Goal: Task Accomplishment & Management: Manage account settings

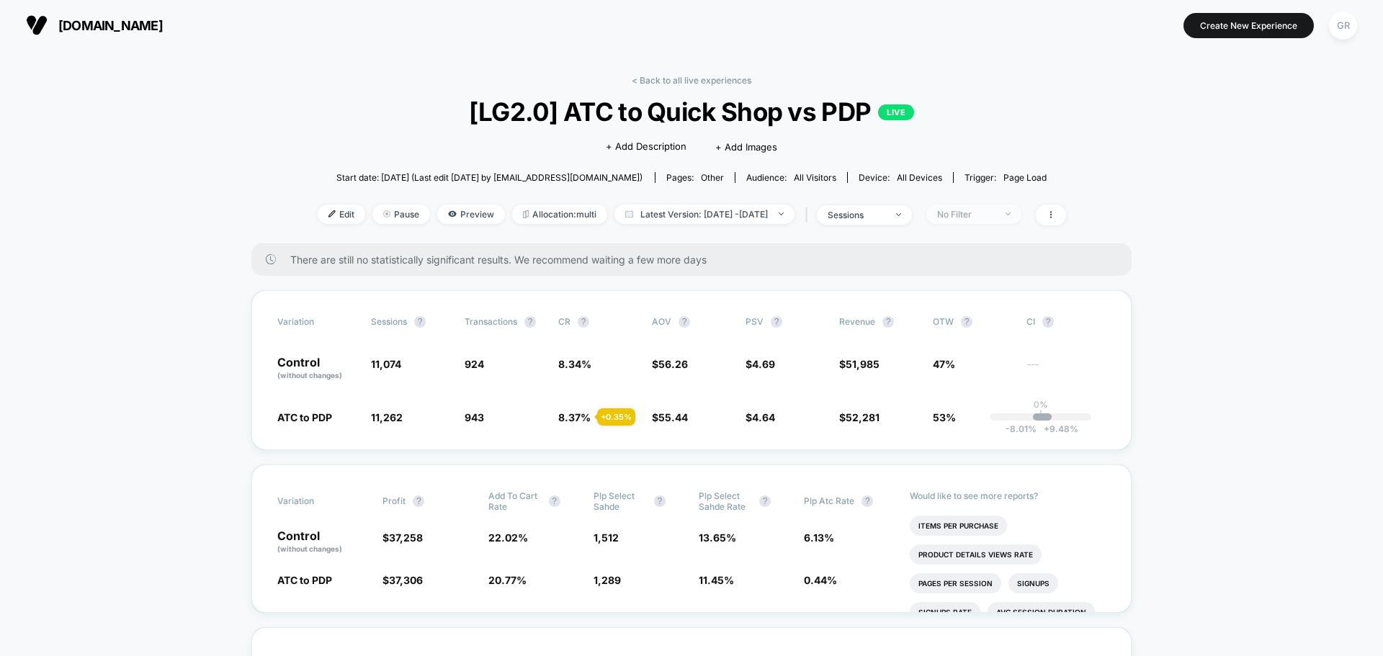
click at [985, 220] on span "No Filter" at bounding box center [973, 214] width 95 height 19
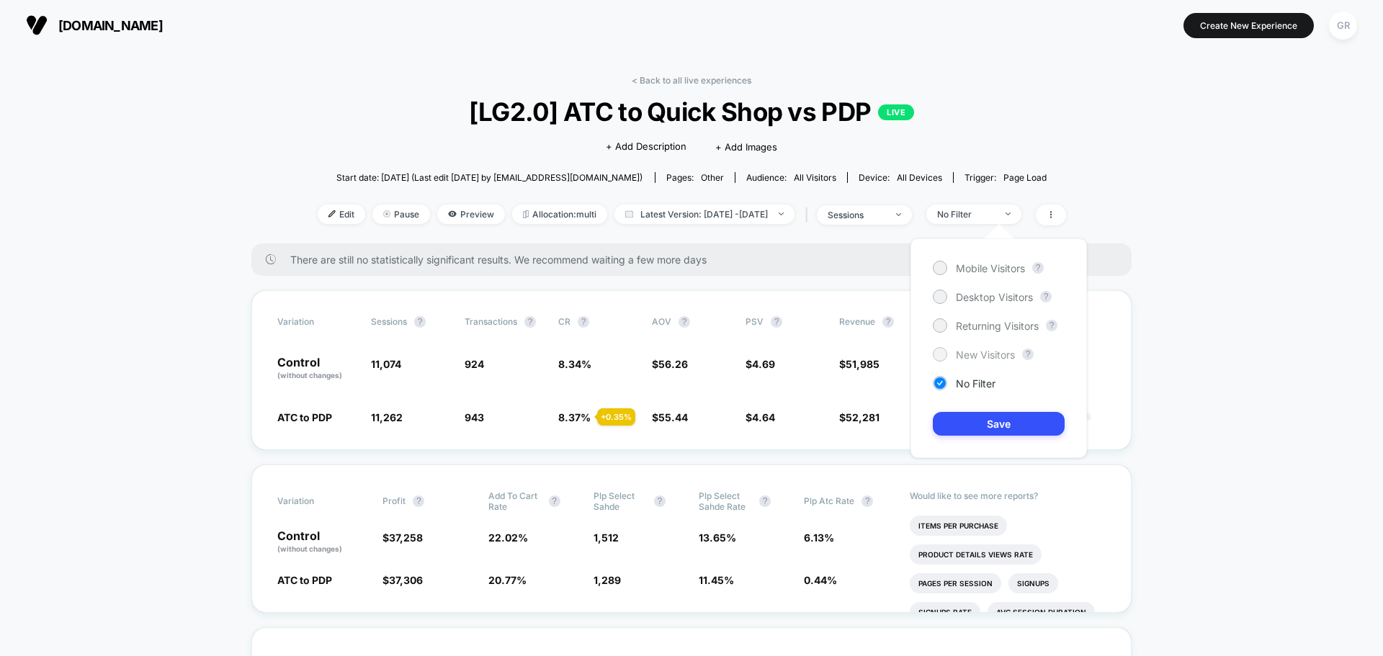
click at [984, 351] on span "New Visitors" at bounding box center [985, 355] width 59 height 12
click at [1005, 416] on button "Save" at bounding box center [999, 424] width 132 height 24
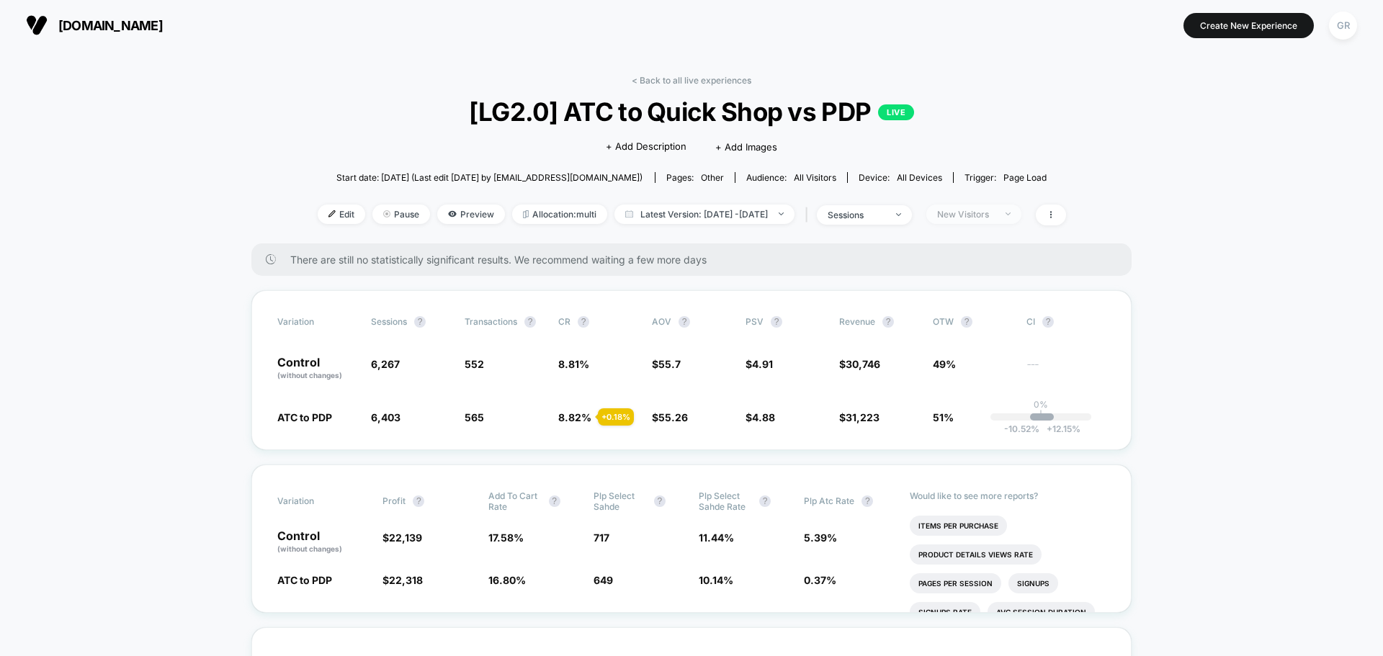
click at [989, 216] on div "New Visitors" at bounding box center [966, 214] width 58 height 11
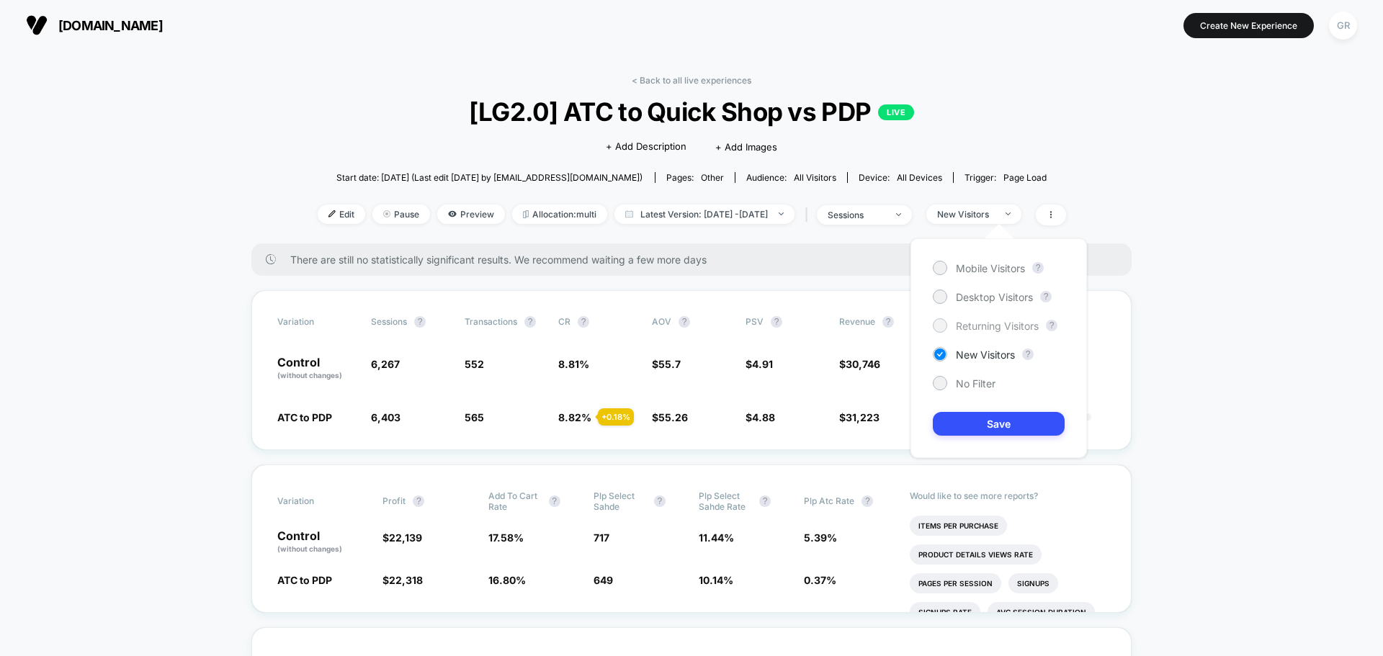
click at [965, 325] on span "Returning Visitors" at bounding box center [997, 326] width 83 height 12
click at [1008, 420] on button "Save" at bounding box center [999, 424] width 132 height 24
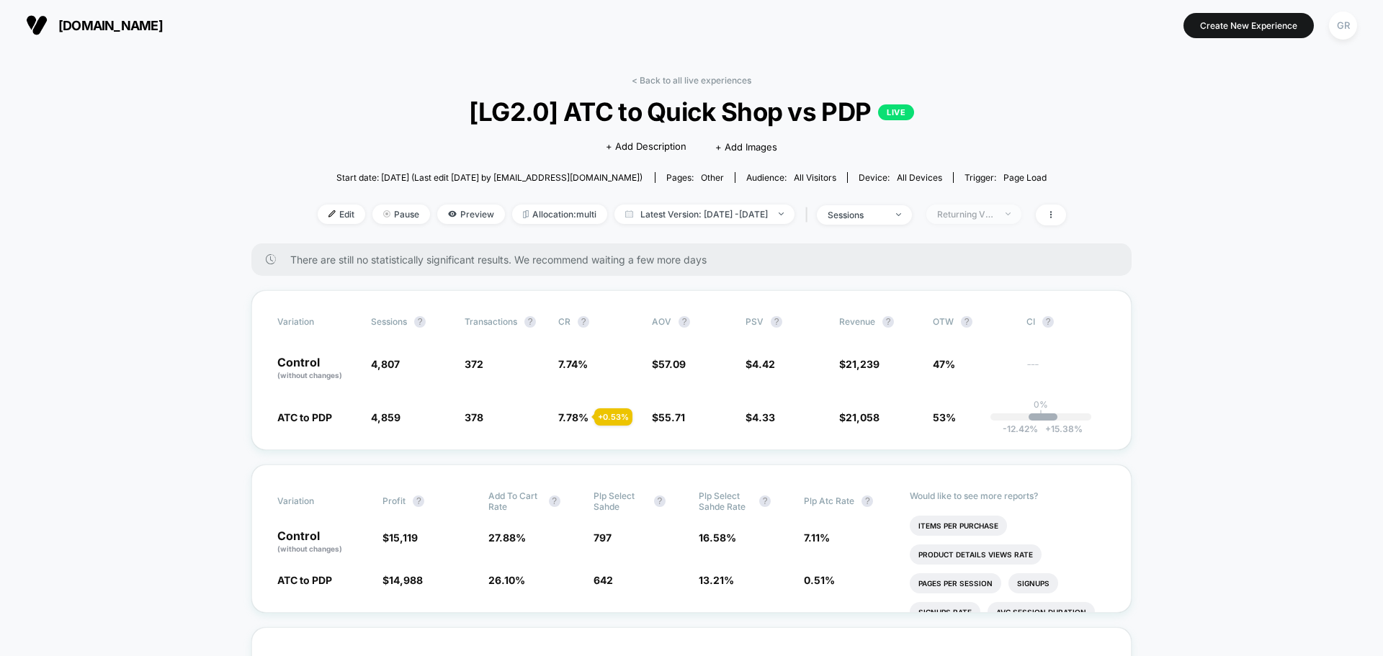
click at [988, 205] on span "Returning Visitors" at bounding box center [973, 214] width 95 height 19
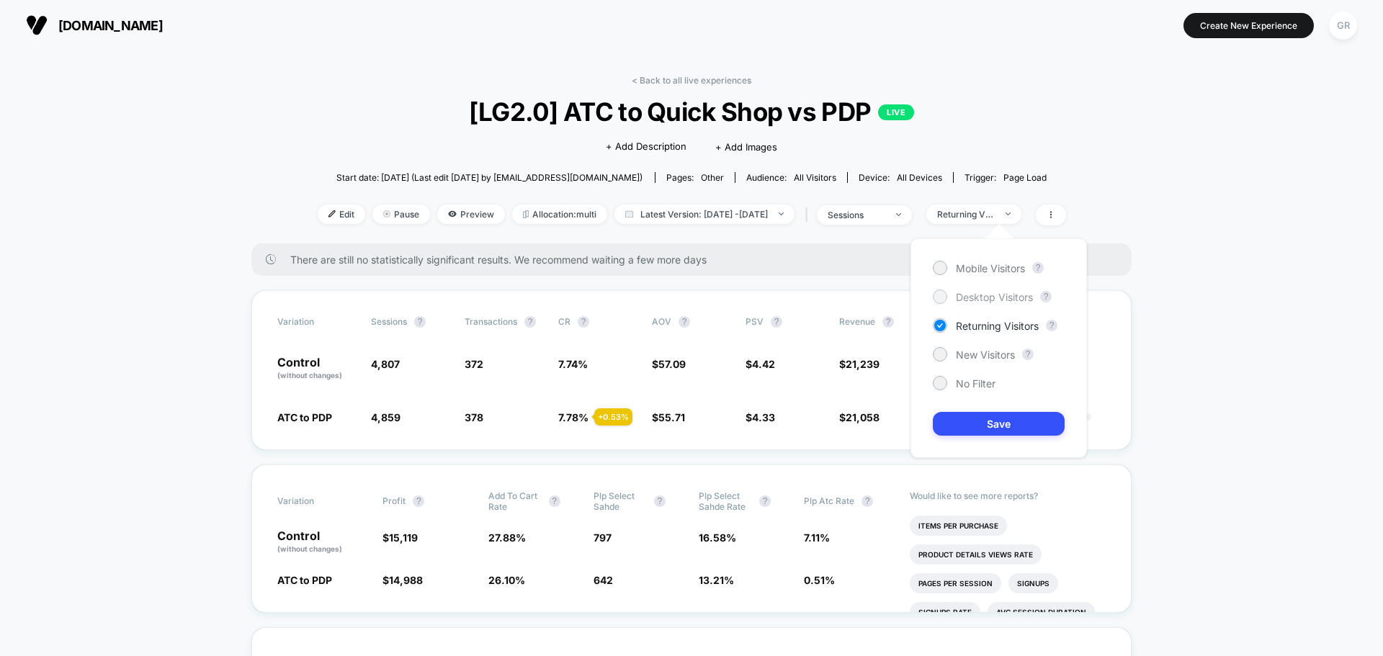
click at [981, 297] on span "Desktop Visitors" at bounding box center [994, 297] width 77 height 12
click at [1018, 421] on button "Save" at bounding box center [999, 424] width 132 height 24
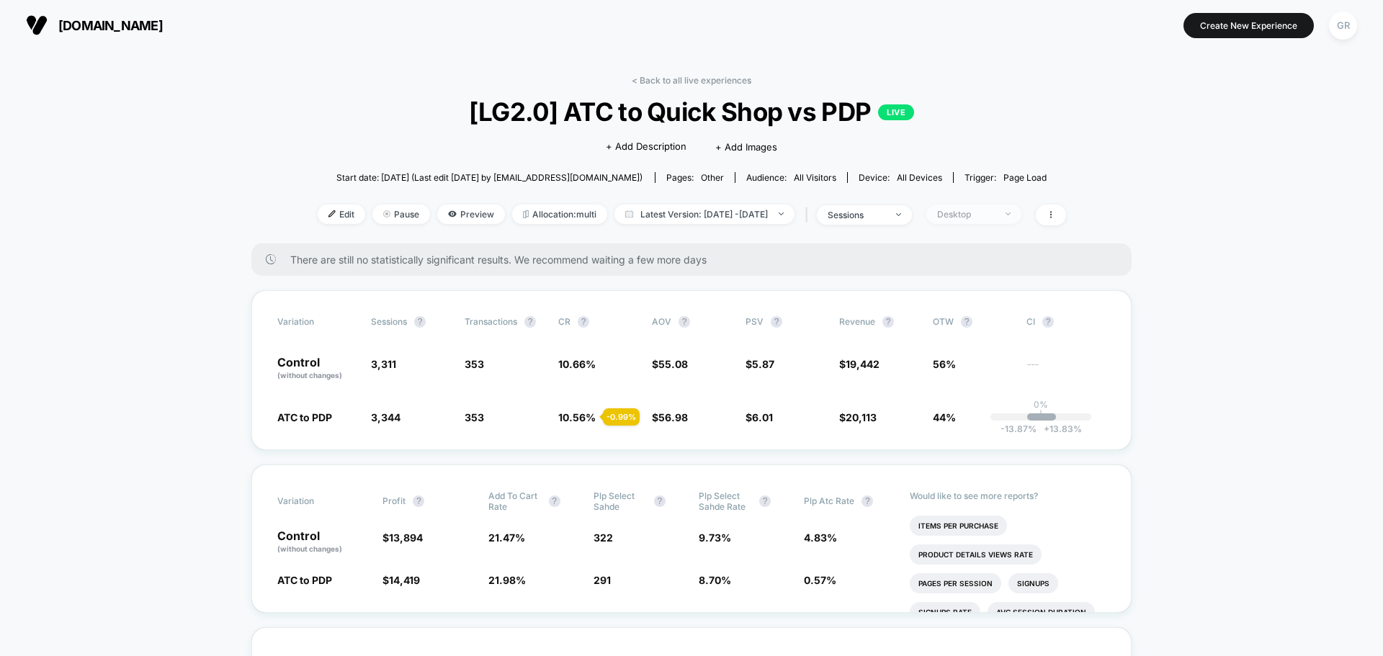
click at [990, 215] on div "Desktop" at bounding box center [966, 214] width 58 height 11
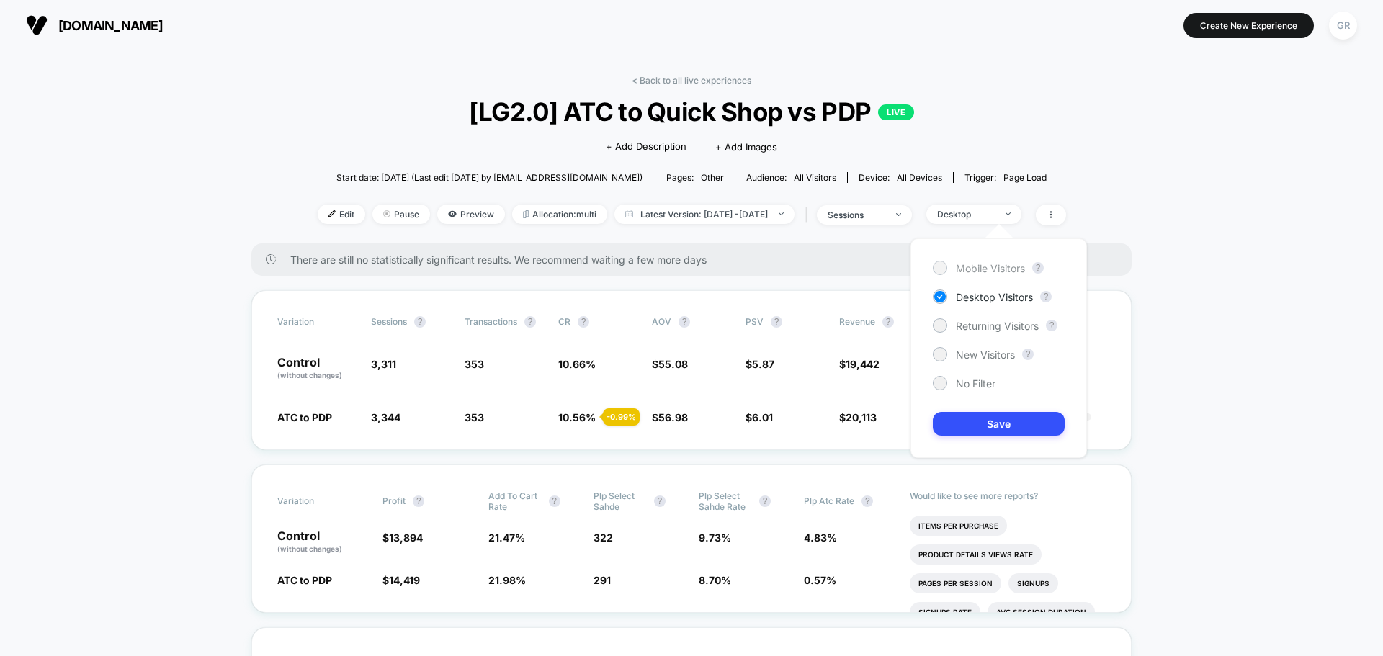
click at [989, 273] on span "Mobile Visitors" at bounding box center [990, 268] width 69 height 12
click at [999, 418] on button "Save" at bounding box center [999, 424] width 132 height 24
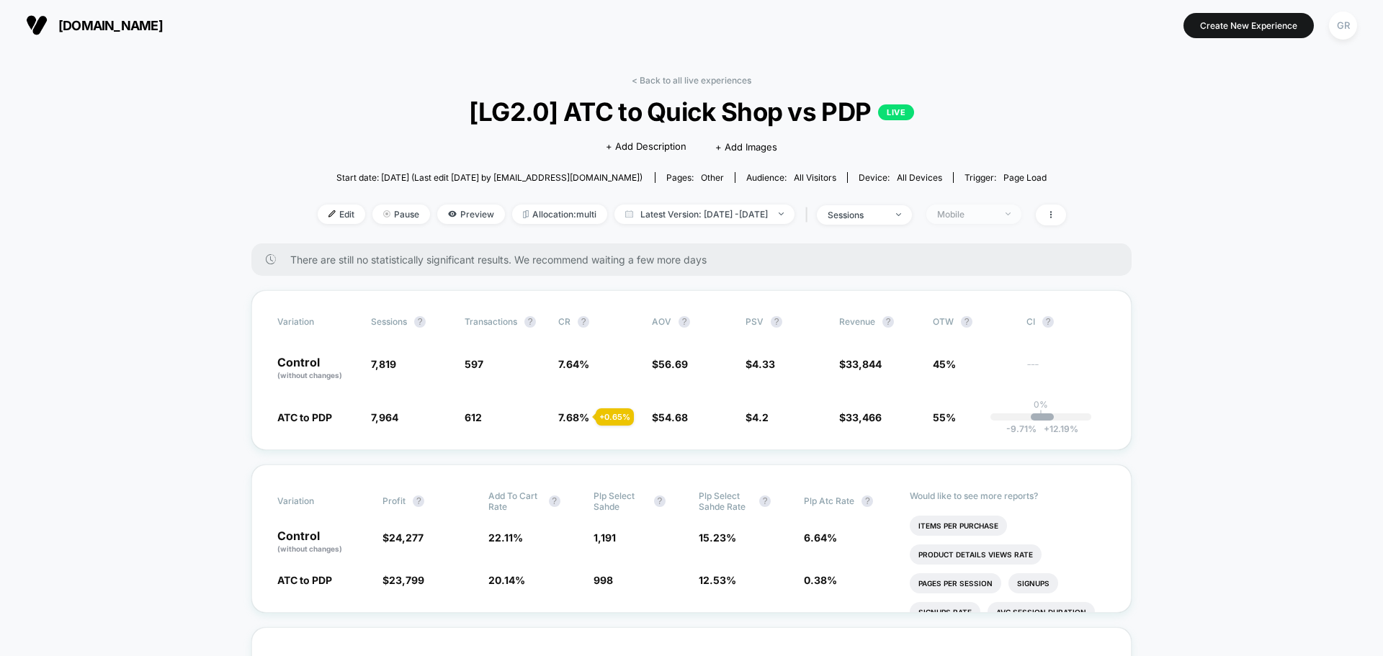
click at [994, 223] on span "Mobile" at bounding box center [973, 214] width 95 height 19
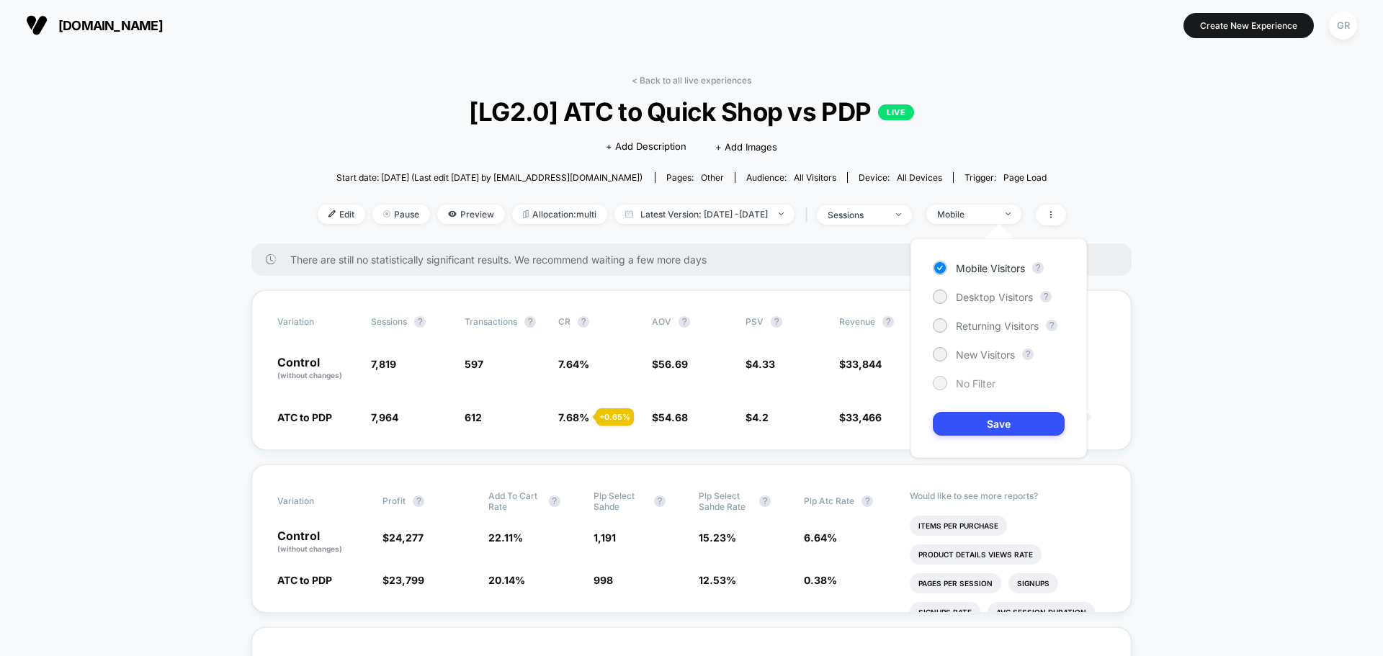
click at [955, 388] on div "No Filter" at bounding box center [964, 383] width 63 height 14
click at [1018, 431] on button "Save" at bounding box center [999, 424] width 132 height 24
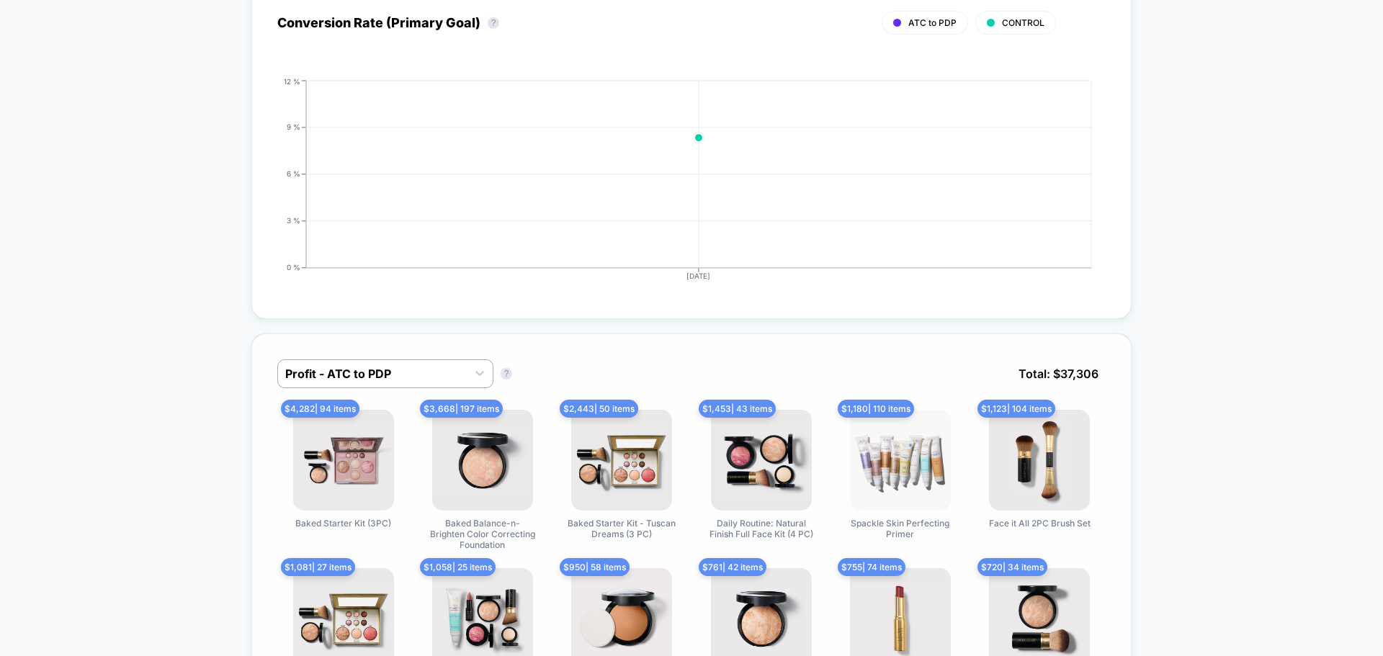
scroll to position [864, 0]
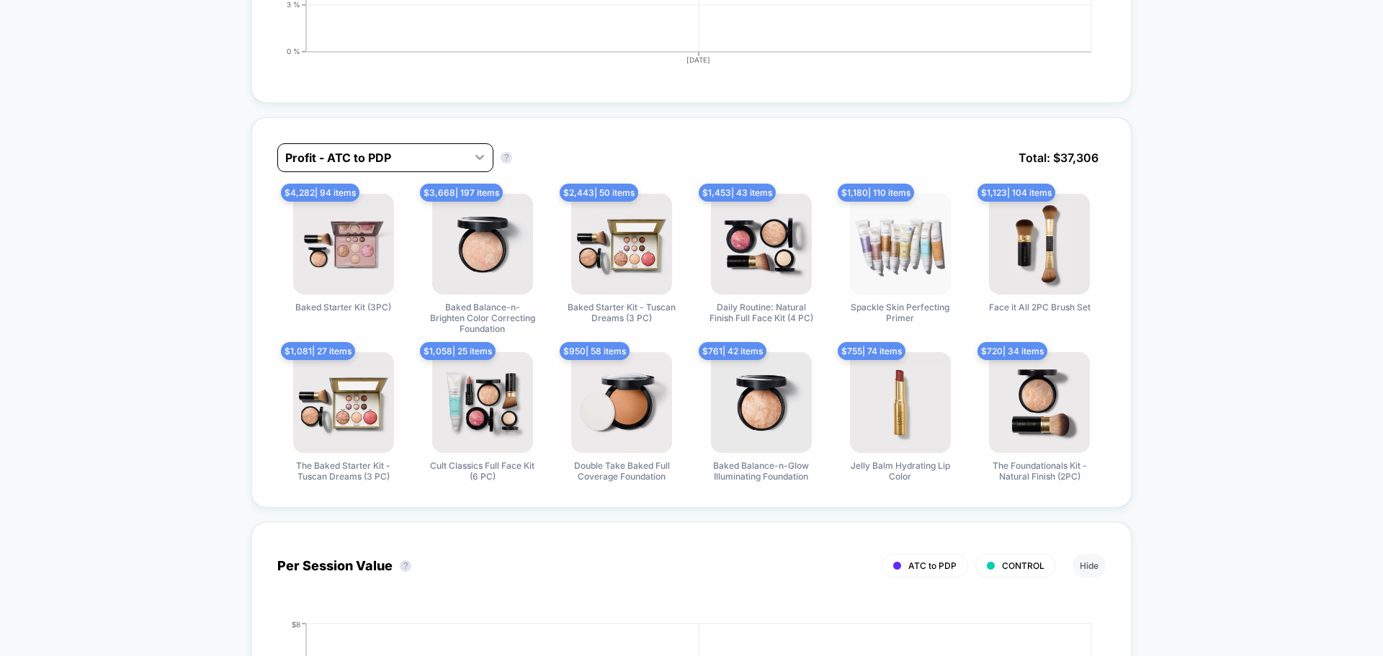
click at [478, 160] on icon at bounding box center [479, 157] width 14 height 14
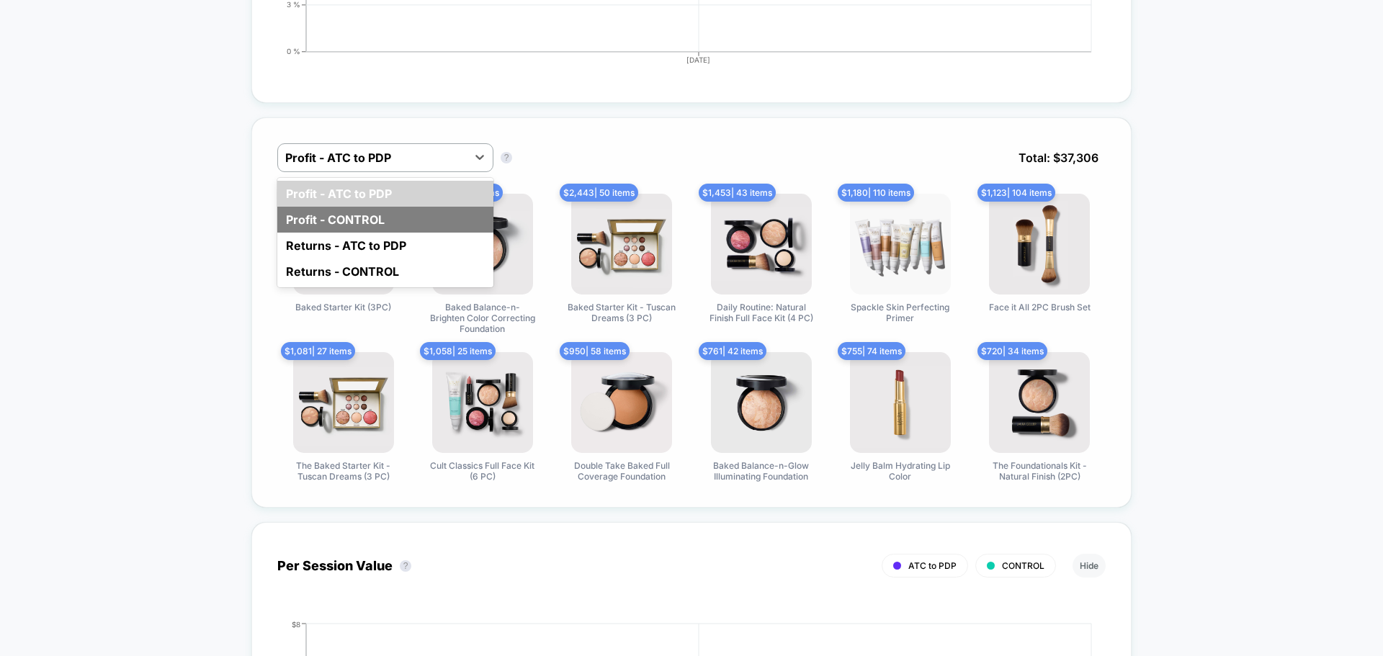
click at [432, 217] on div "Profit - CONTROL" at bounding box center [385, 220] width 216 height 26
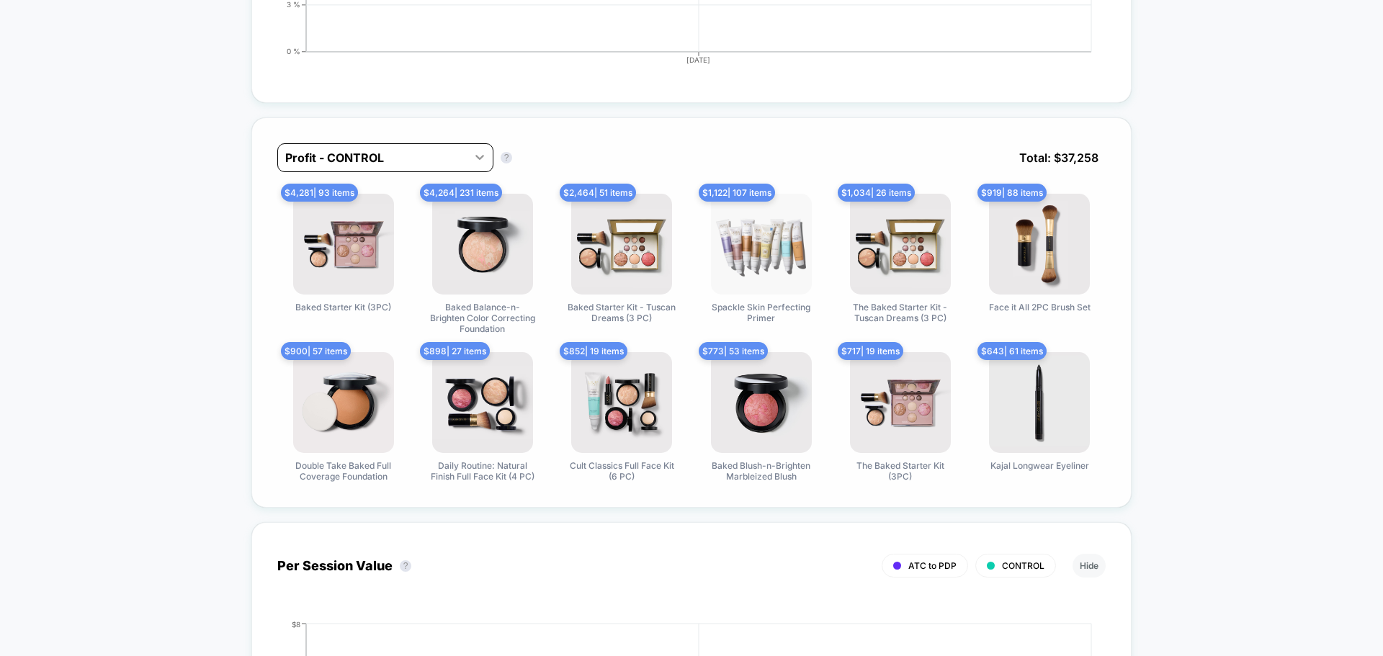
click at [477, 153] on icon at bounding box center [479, 157] width 14 height 14
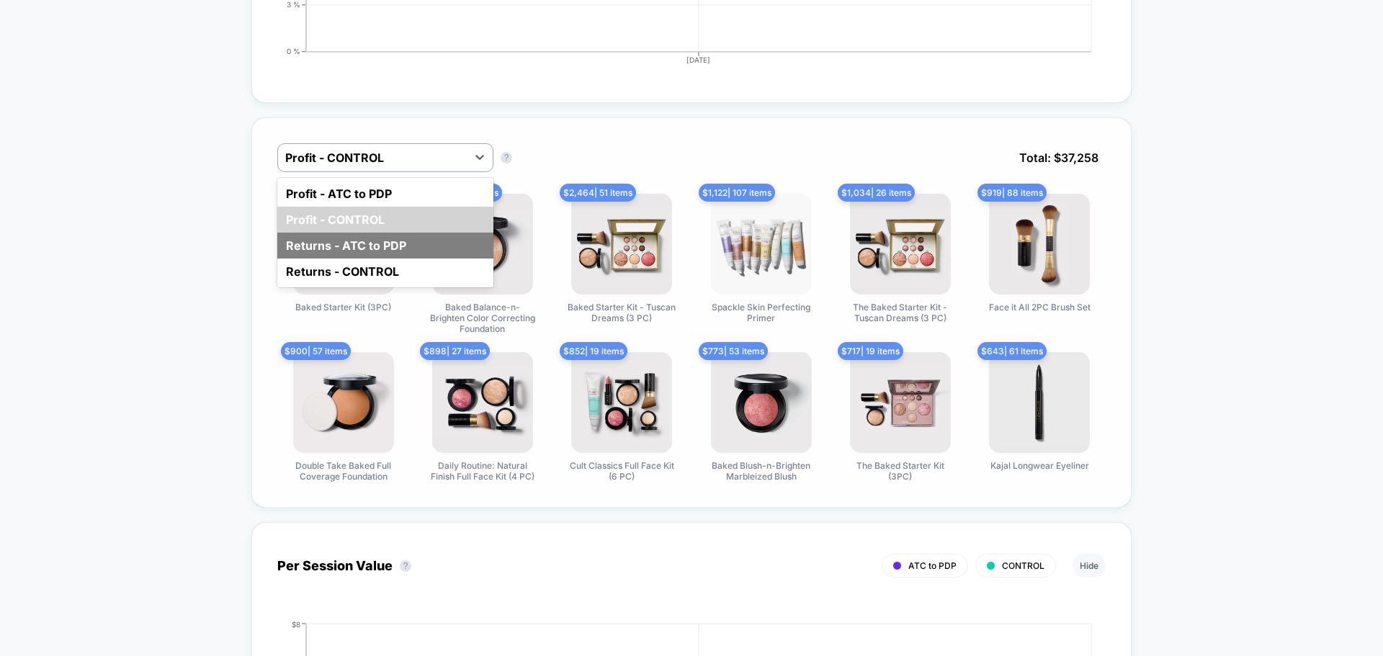
click at [440, 246] on div "Returns - ATC to PDP" at bounding box center [385, 246] width 216 height 26
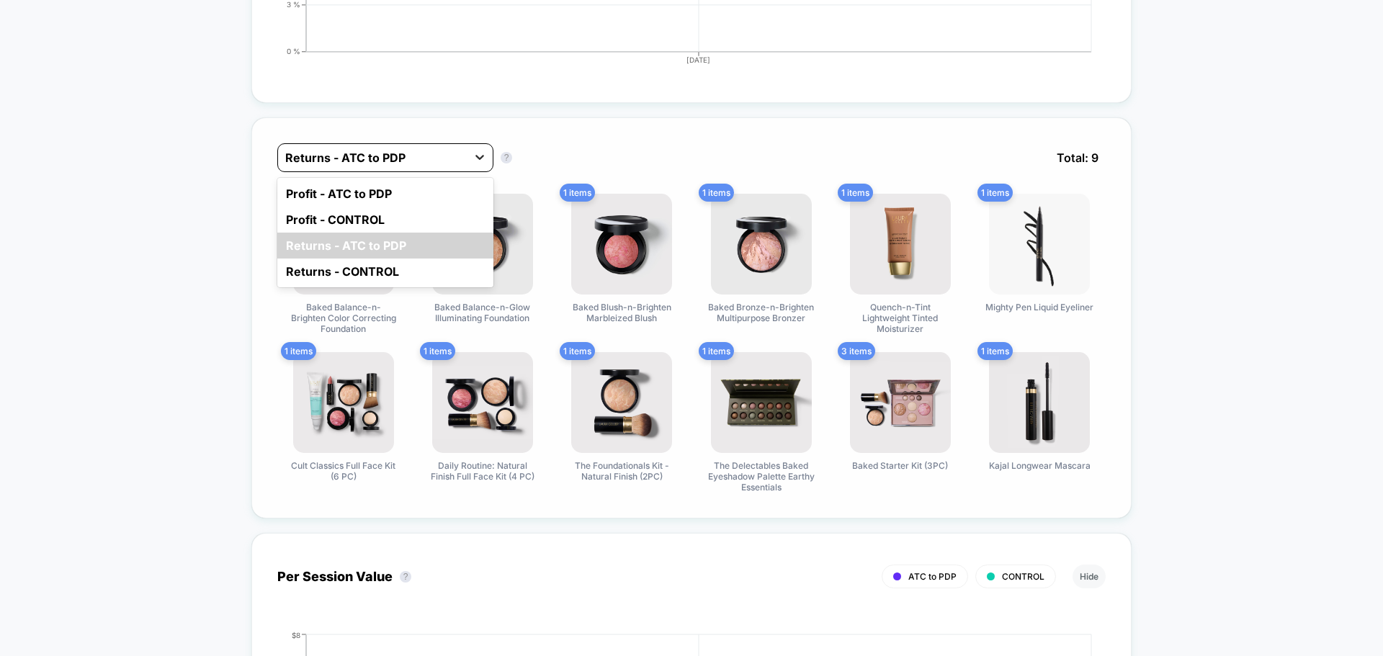
click at [482, 156] on icon at bounding box center [479, 157] width 9 height 5
click at [408, 279] on div "Returns - CONTROL" at bounding box center [385, 272] width 216 height 26
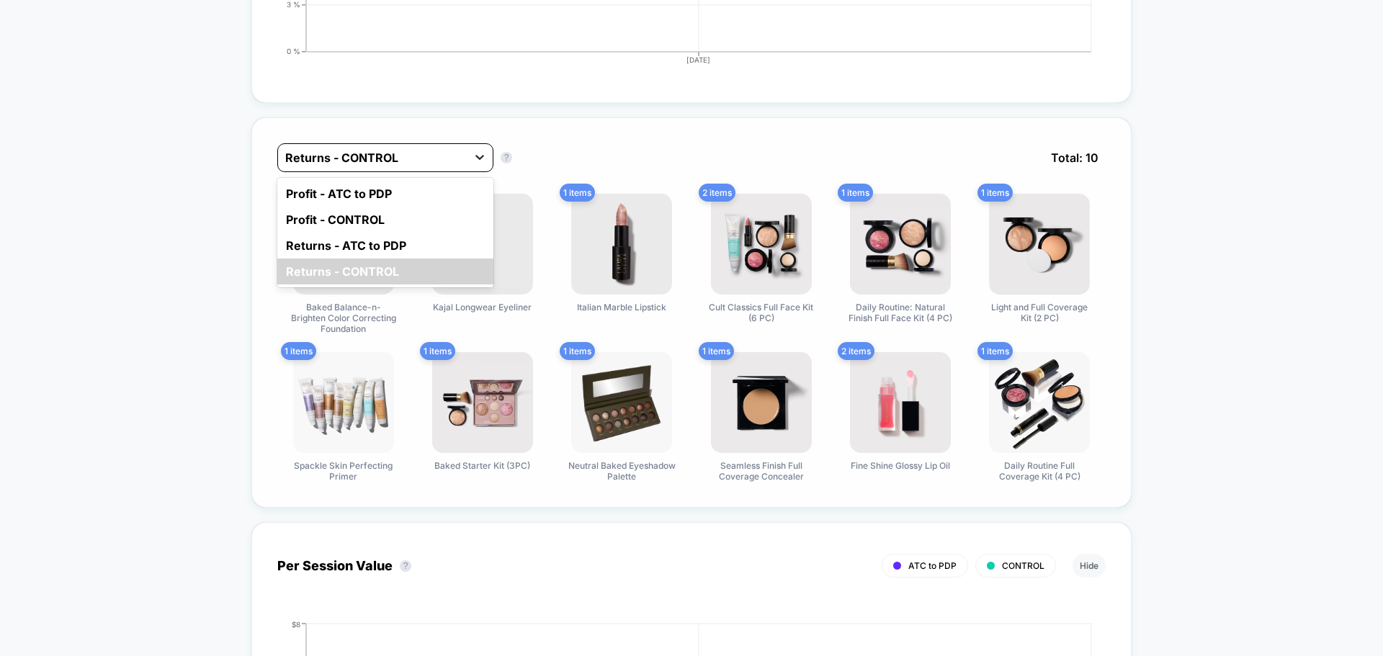
click at [467, 148] on div at bounding box center [480, 157] width 26 height 26
click at [439, 190] on div "Profit - ATC to PDP" at bounding box center [385, 194] width 216 height 26
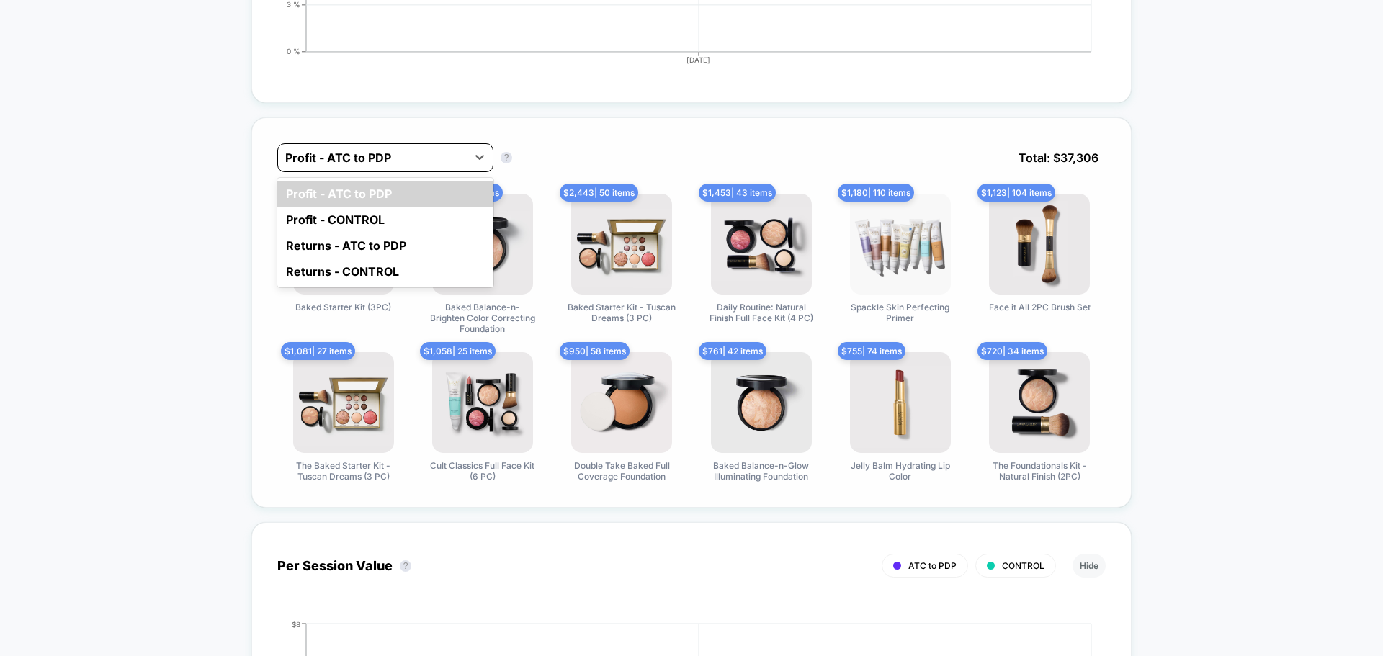
click at [463, 155] on div "Profit - ATC to PDP" at bounding box center [372, 157] width 189 height 23
click at [425, 218] on div "Profit - CONTROL" at bounding box center [385, 220] width 216 height 26
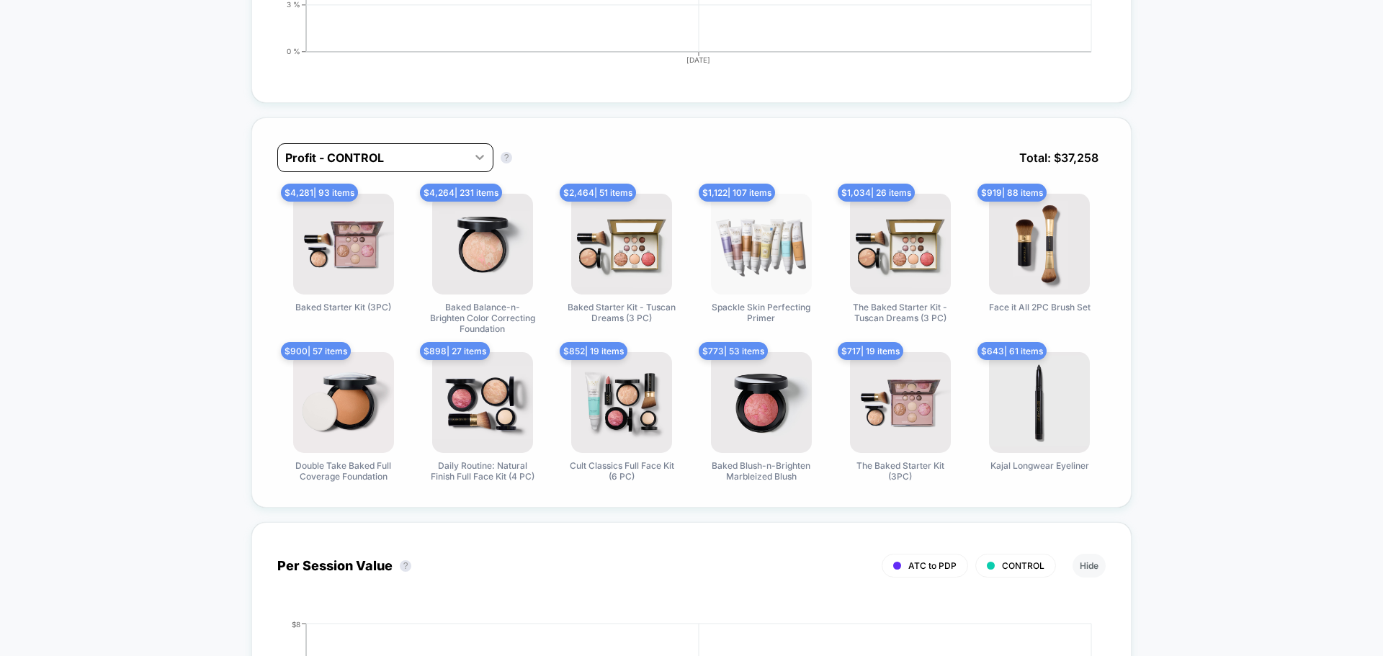
click at [470, 157] on div at bounding box center [480, 157] width 26 height 26
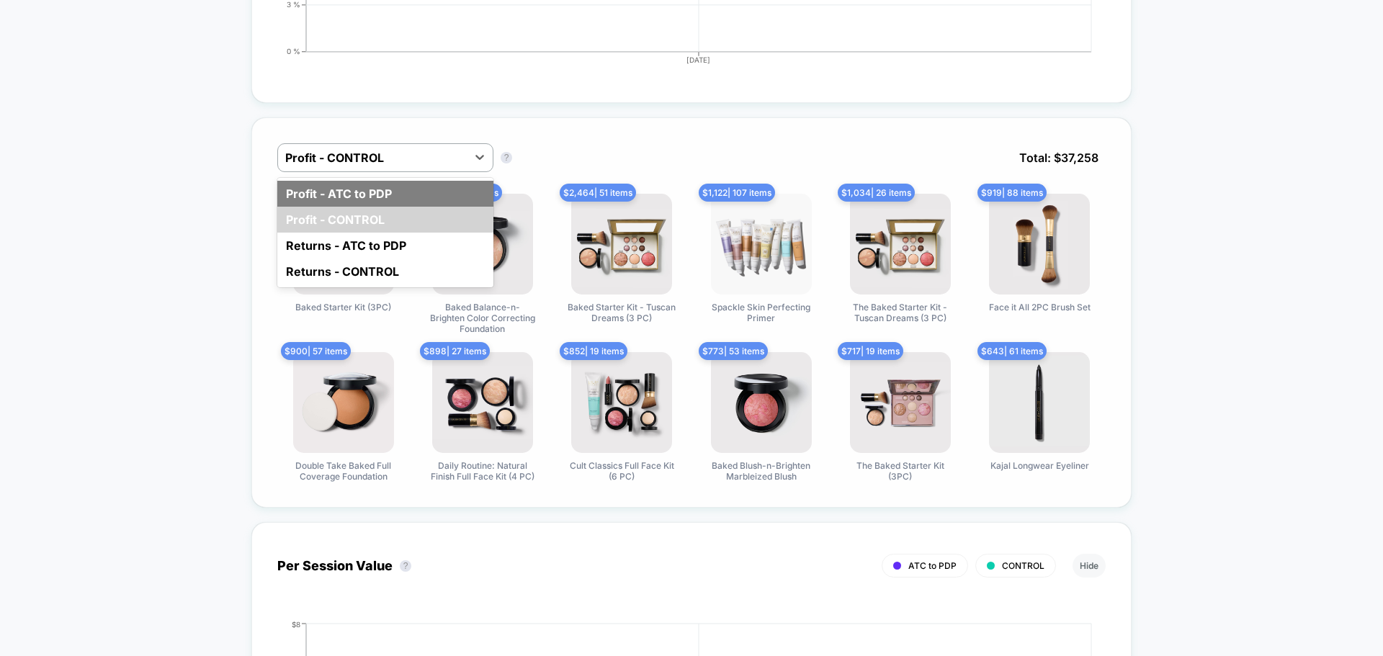
click at [449, 187] on div "Profit - ATC to PDP" at bounding box center [385, 194] width 216 height 26
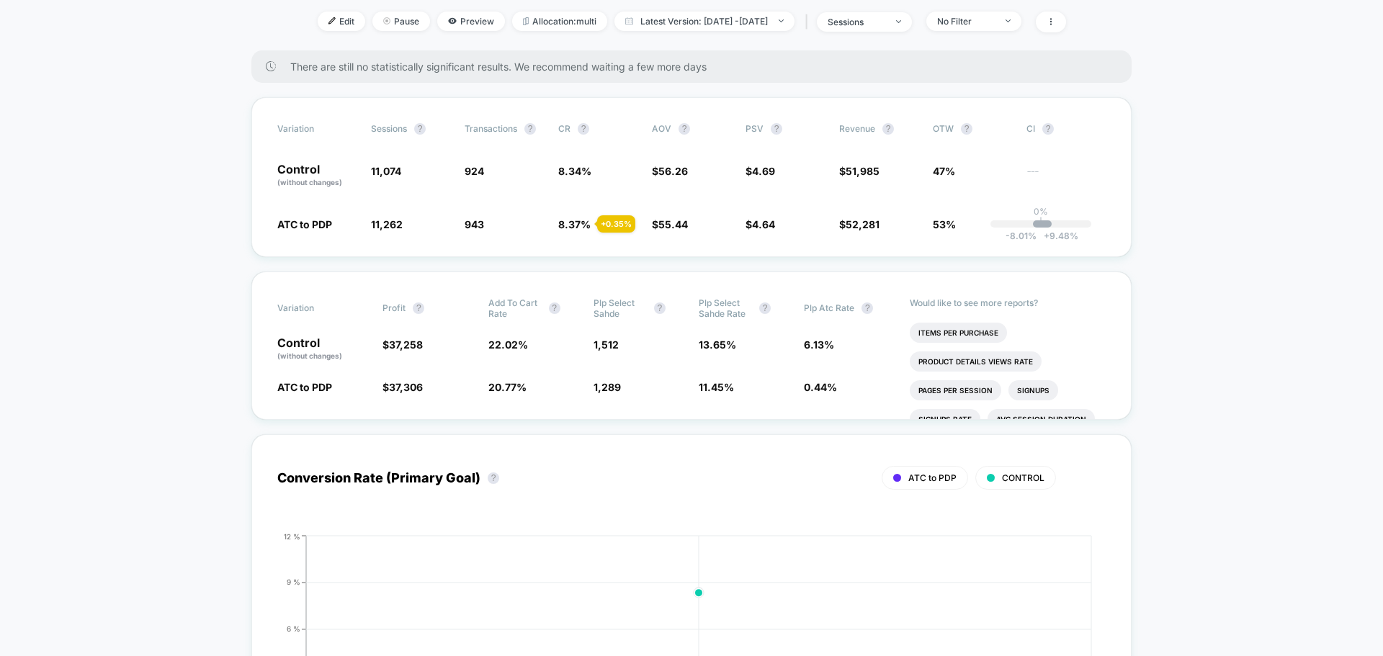
scroll to position [0, 0]
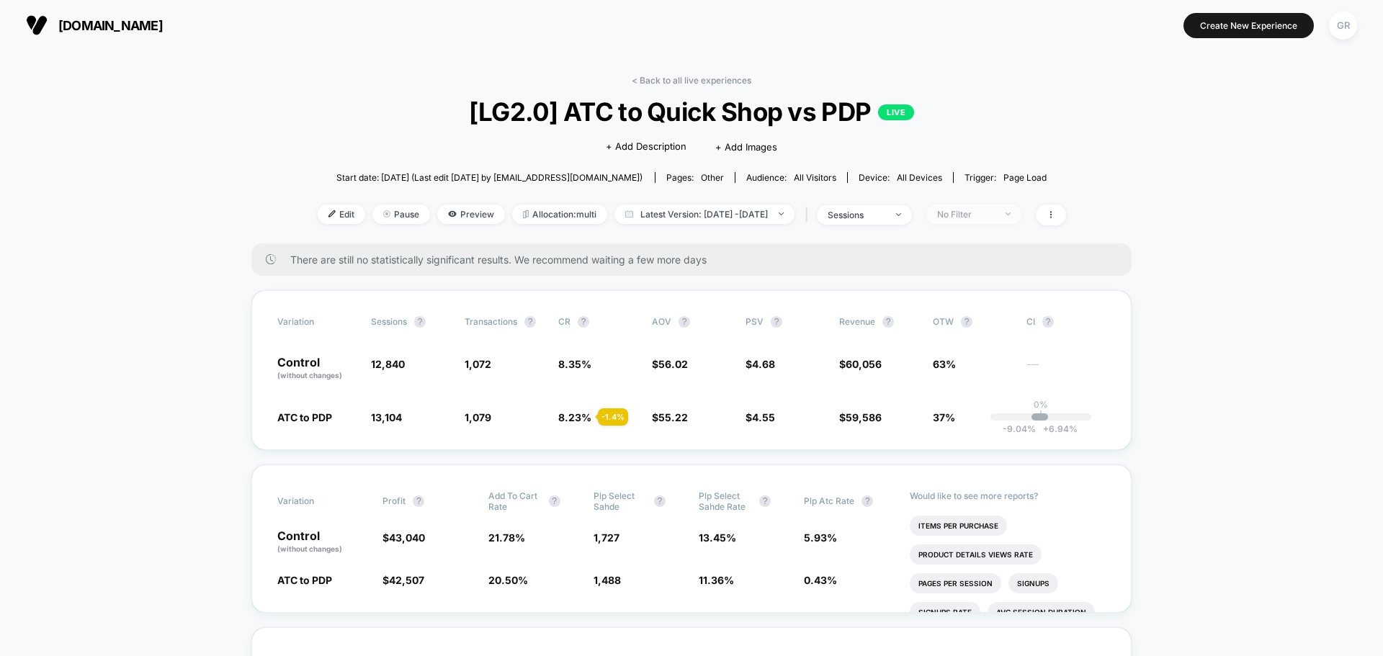
click at [994, 209] on div "No Filter" at bounding box center [966, 214] width 58 height 11
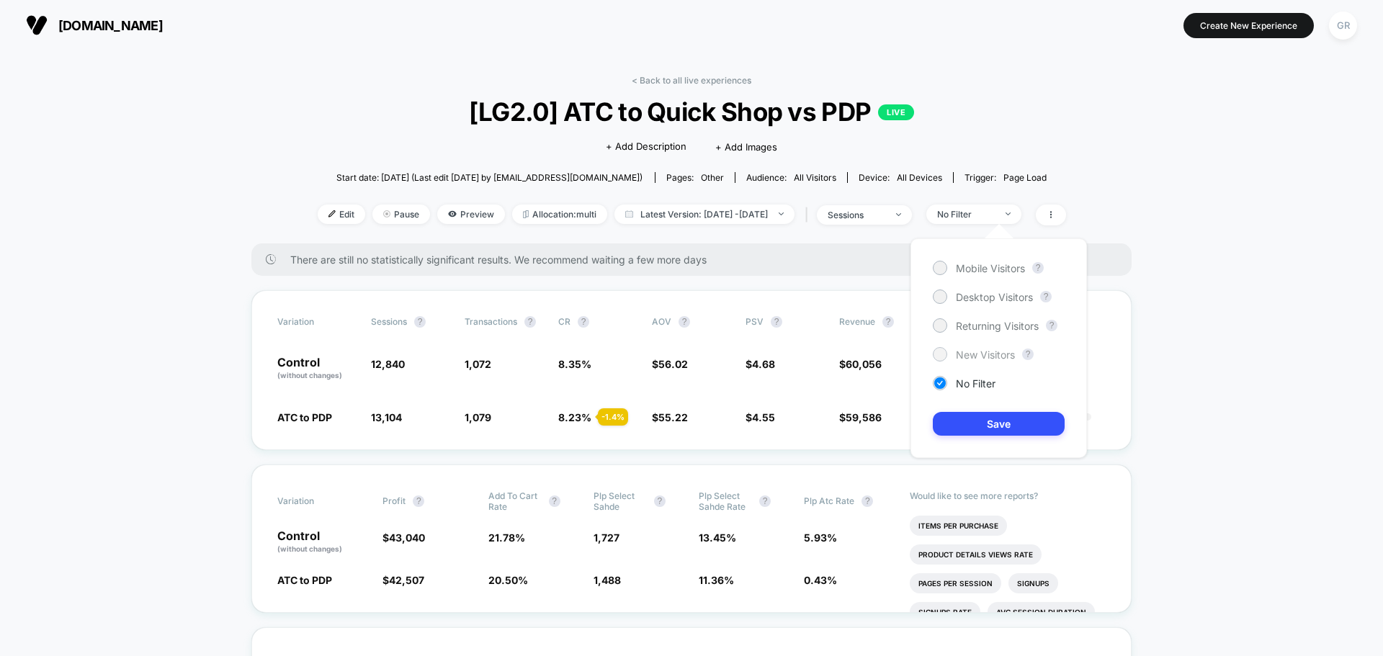
click at [985, 348] on div "Mobile Visitors ? Desktop Visitors ? Returning Visitors ? New Visitors ? No Fil…" at bounding box center [998, 348] width 176 height 220
click at [989, 354] on span "New Visitors" at bounding box center [985, 355] width 59 height 12
click at [1032, 419] on button "Save" at bounding box center [999, 424] width 132 height 24
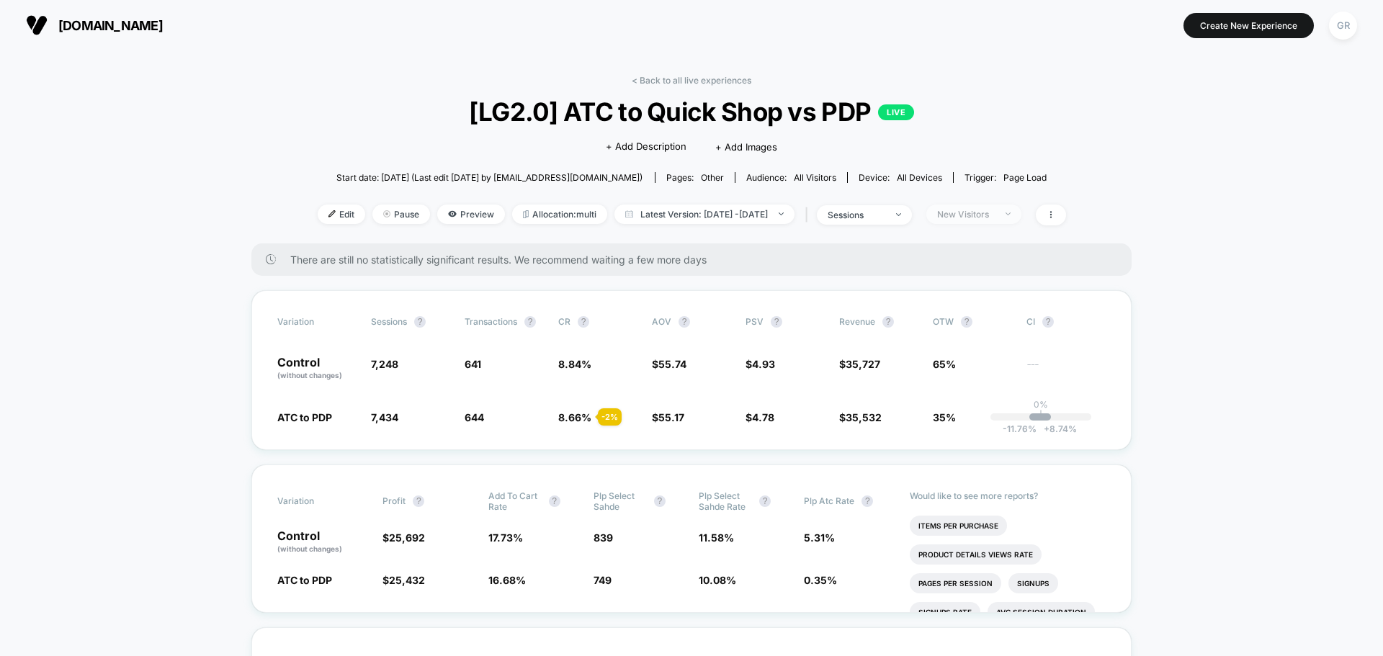
click at [989, 209] on div "New Visitors" at bounding box center [966, 214] width 58 height 11
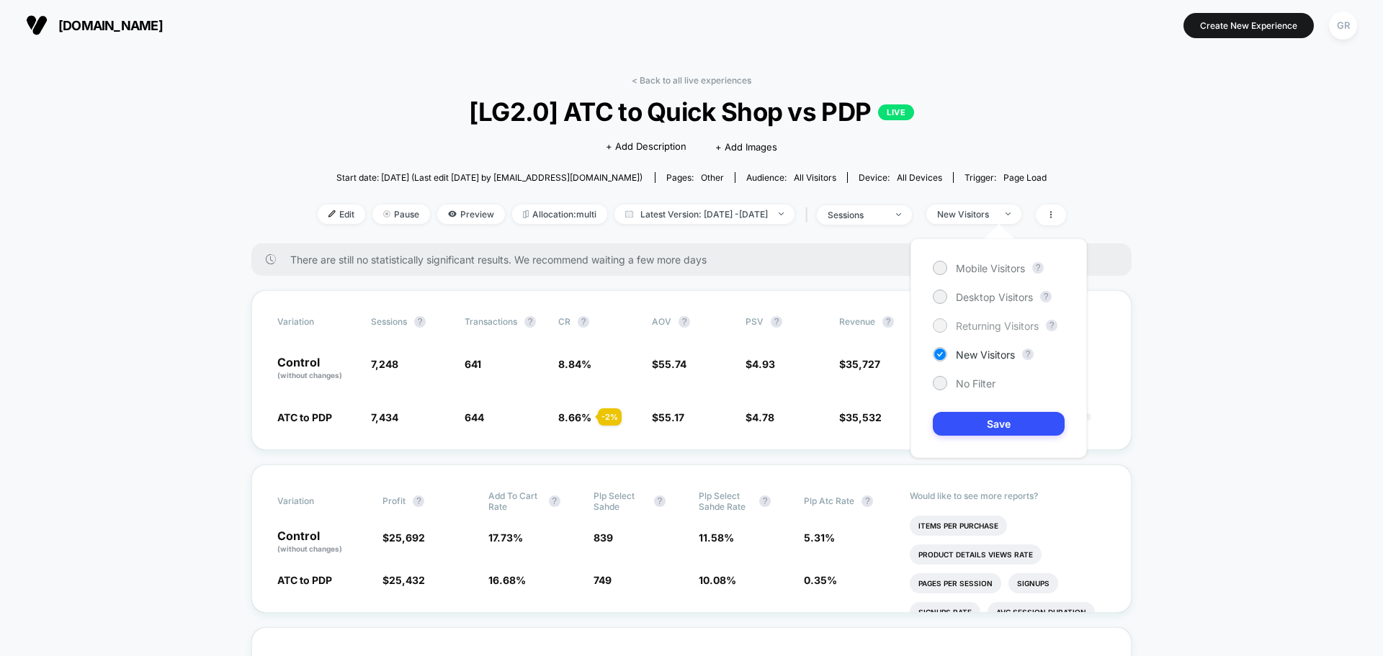
click at [985, 321] on span "Returning Visitors" at bounding box center [997, 326] width 83 height 12
click at [1005, 421] on button "Save" at bounding box center [999, 424] width 132 height 24
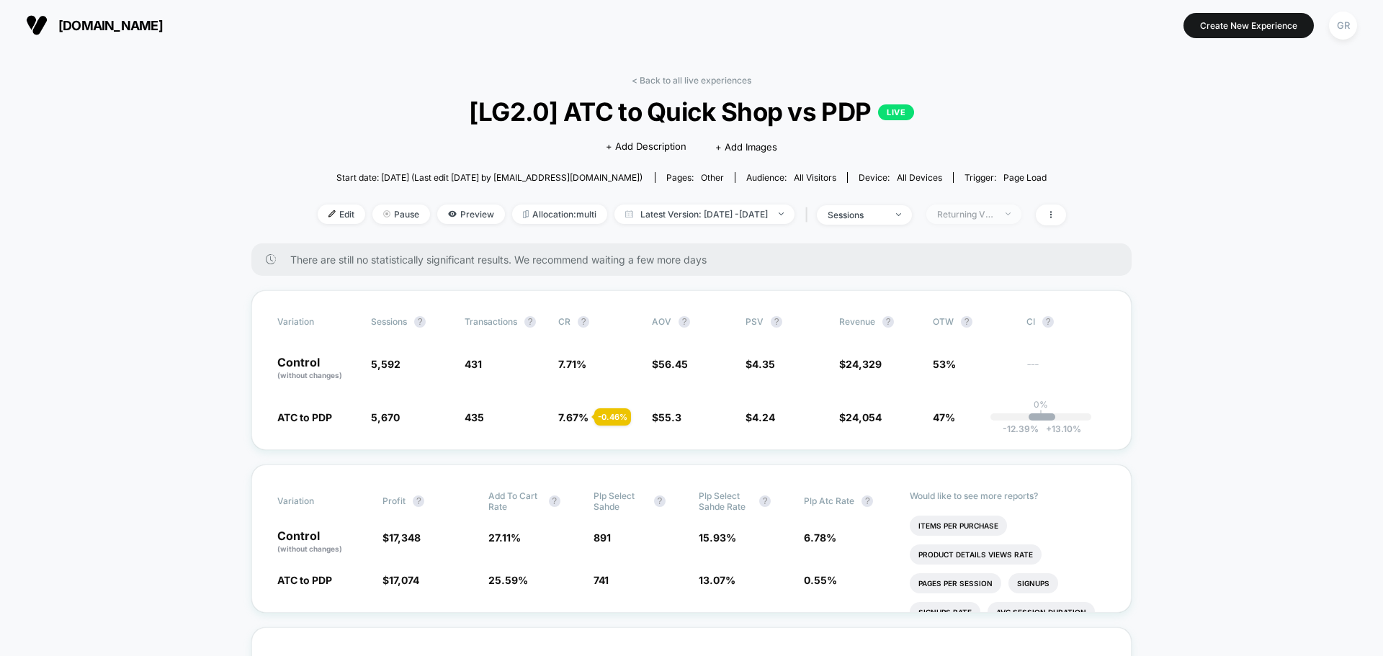
click at [988, 210] on div "Returning Visitors" at bounding box center [966, 214] width 58 height 11
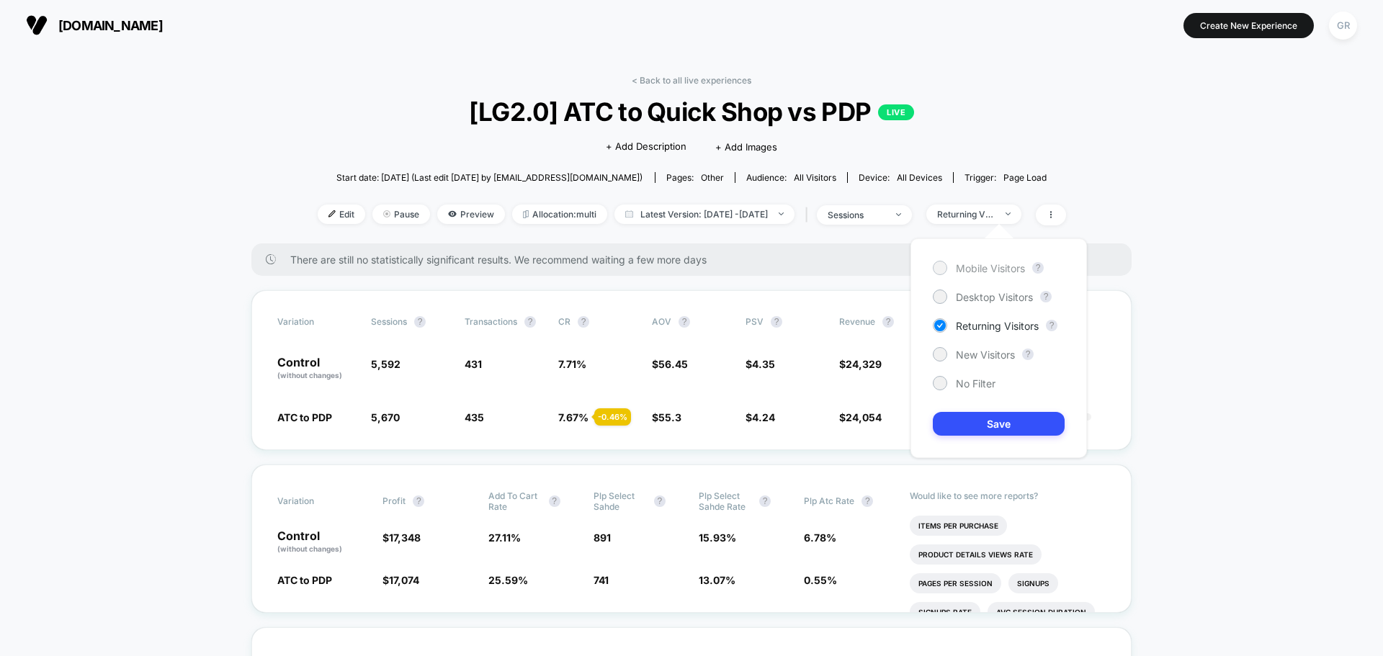
click at [972, 262] on span "Mobile Visitors" at bounding box center [990, 268] width 69 height 12
click at [1022, 420] on button "Save" at bounding box center [999, 424] width 132 height 24
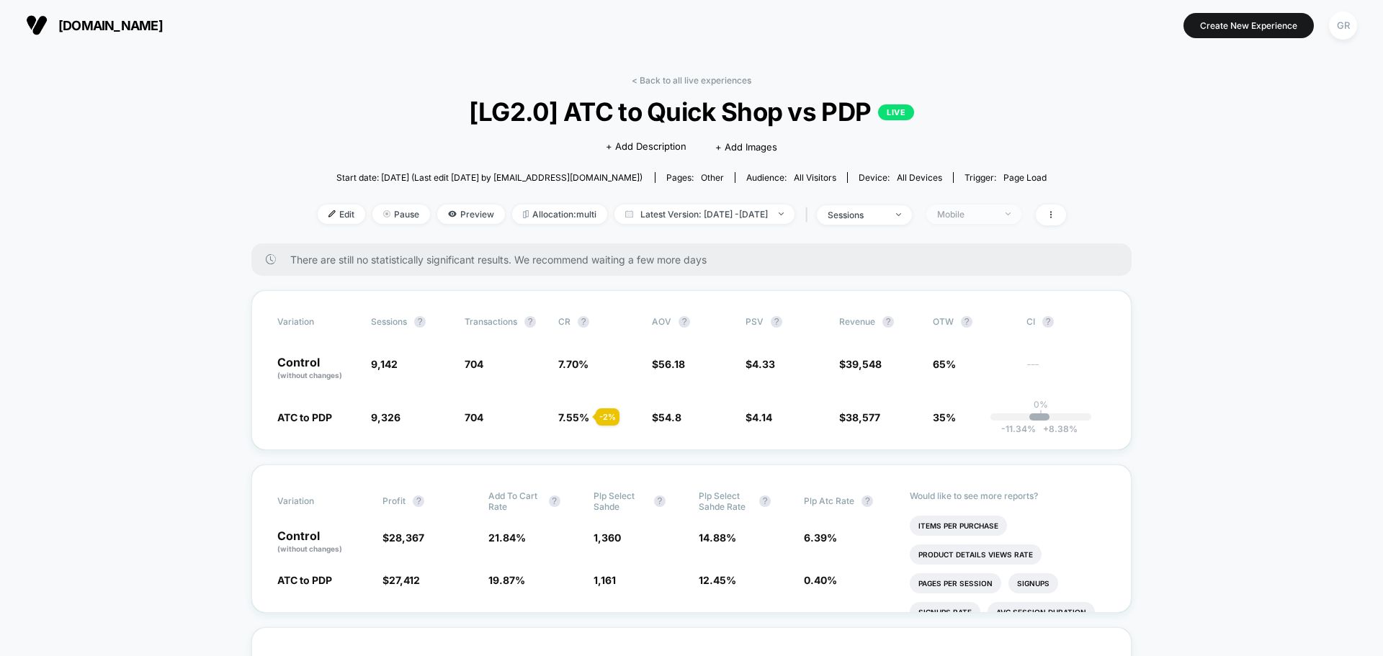
click at [994, 216] on div "Mobile" at bounding box center [966, 214] width 58 height 11
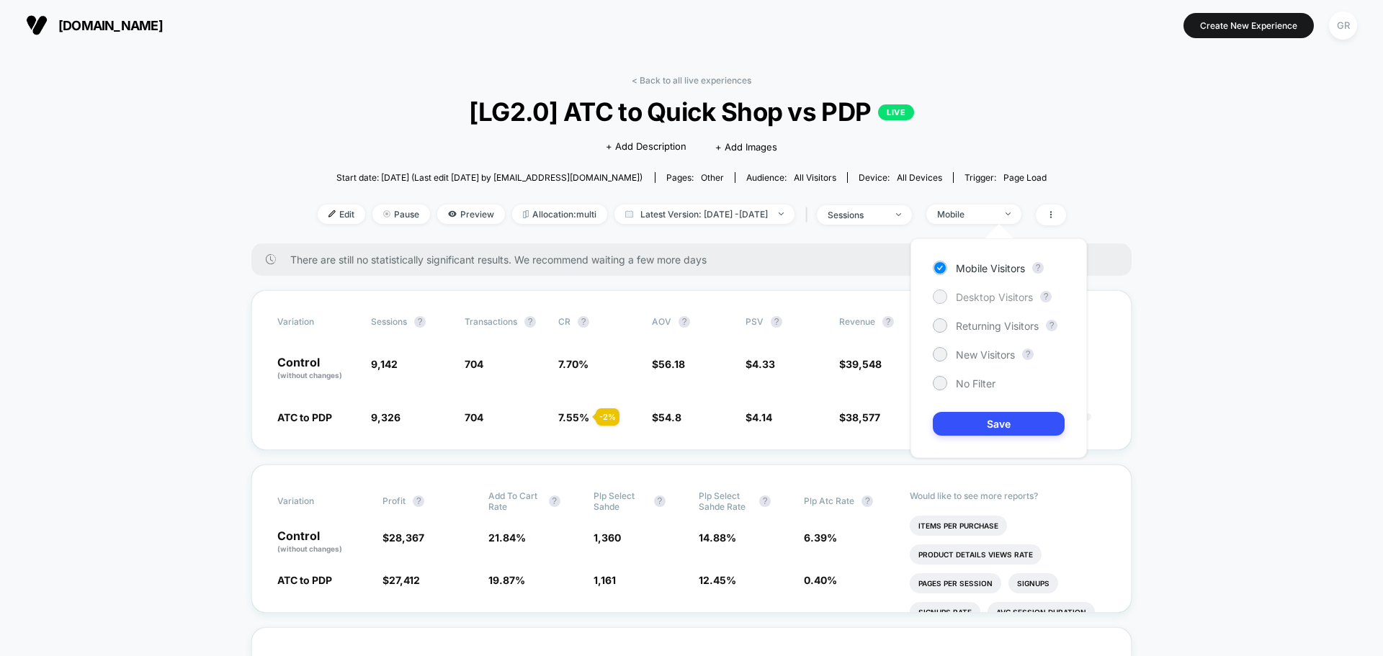
click at [997, 298] on span "Desktop Visitors" at bounding box center [994, 297] width 77 height 12
click at [1047, 421] on button "Save" at bounding box center [999, 424] width 132 height 24
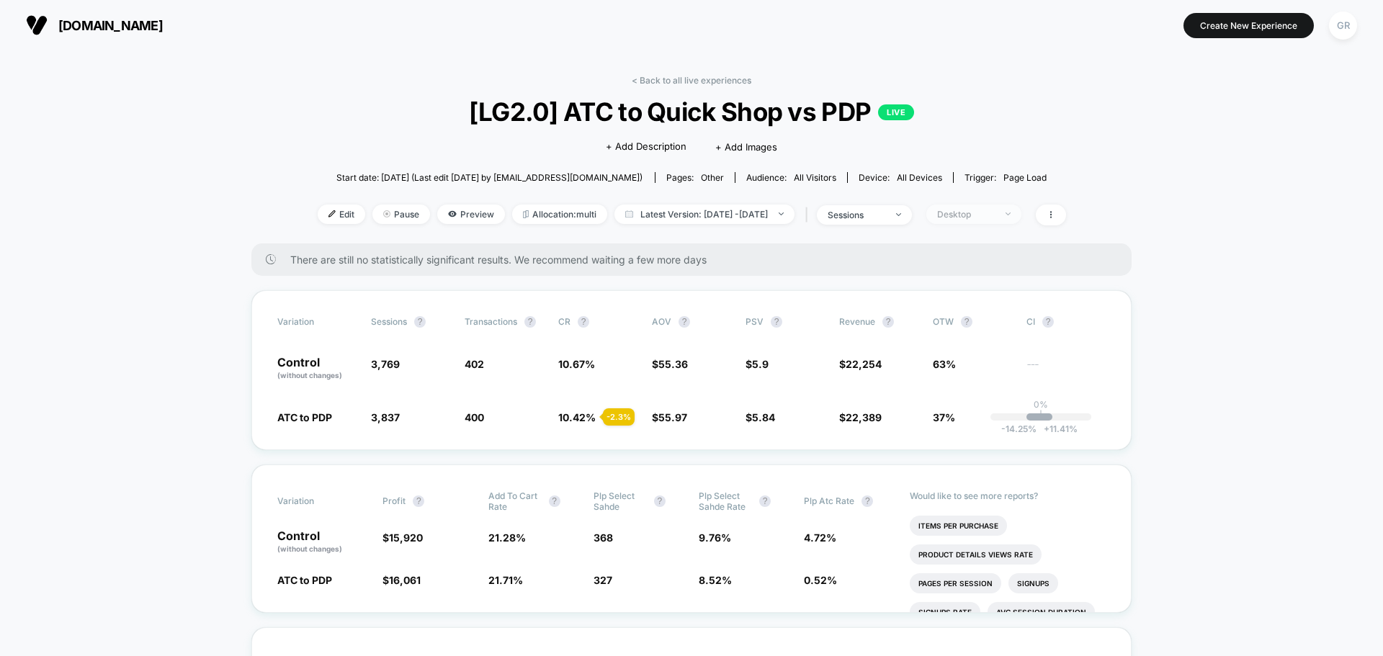
click at [987, 217] on div "Desktop" at bounding box center [966, 214] width 58 height 11
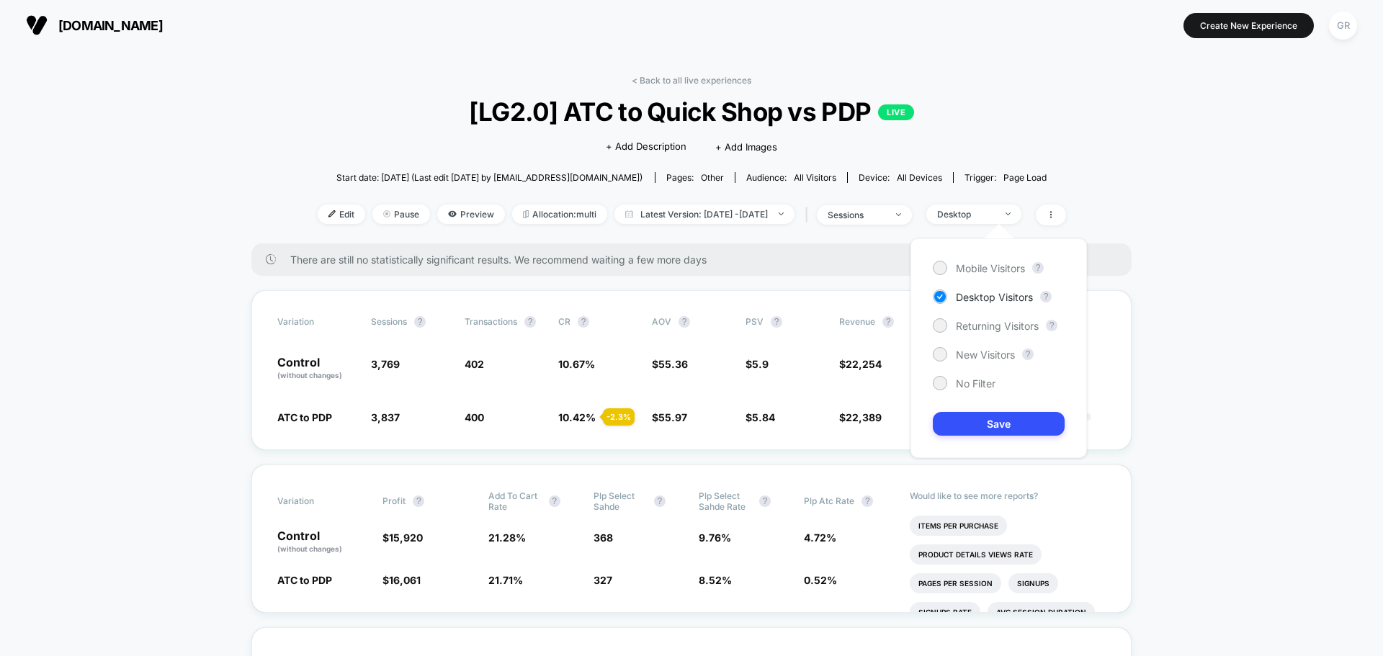
drag, startPoint x: 974, startPoint y: 379, endPoint x: 999, endPoint y: 403, distance: 35.1
click at [973, 380] on span "No Filter" at bounding box center [976, 383] width 40 height 12
click at [1007, 419] on button "Save" at bounding box center [999, 424] width 132 height 24
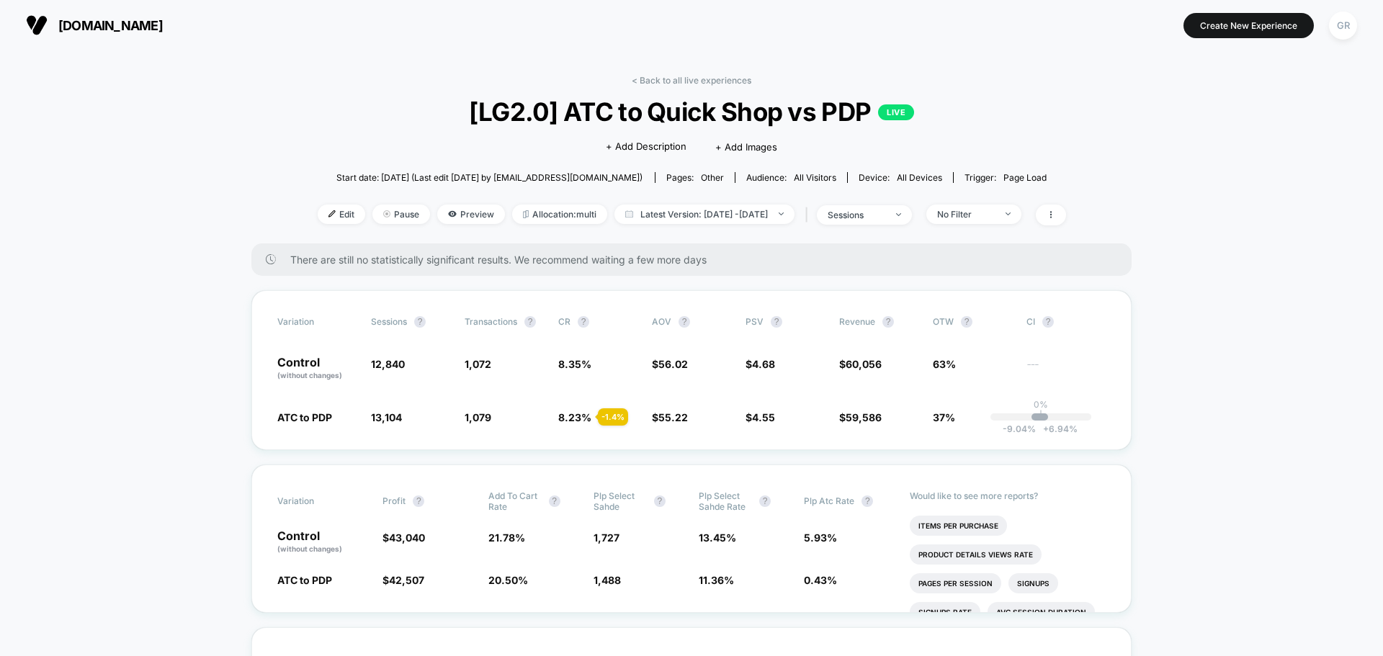
click at [706, 76] on link "< Back to all live experiences" at bounding box center [692, 80] width 120 height 11
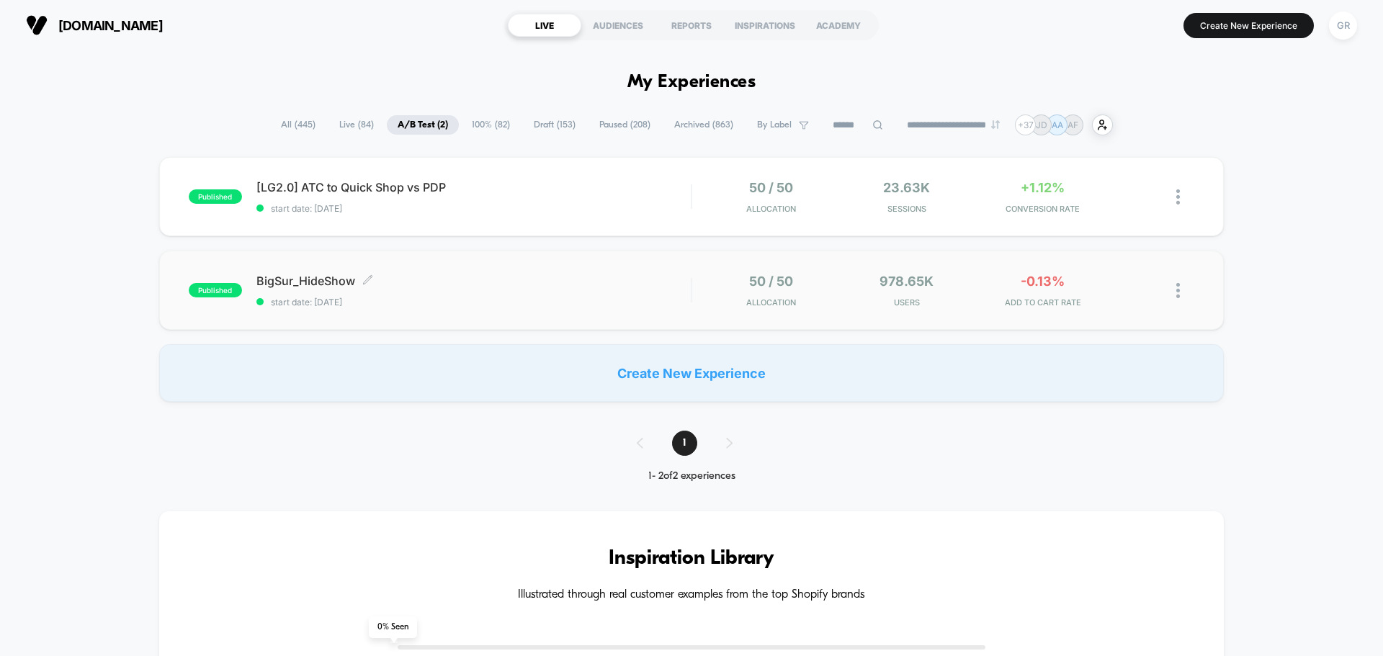
click at [521, 287] on span "BigSur_HideShow Click to edit experience details" at bounding box center [473, 281] width 434 height 14
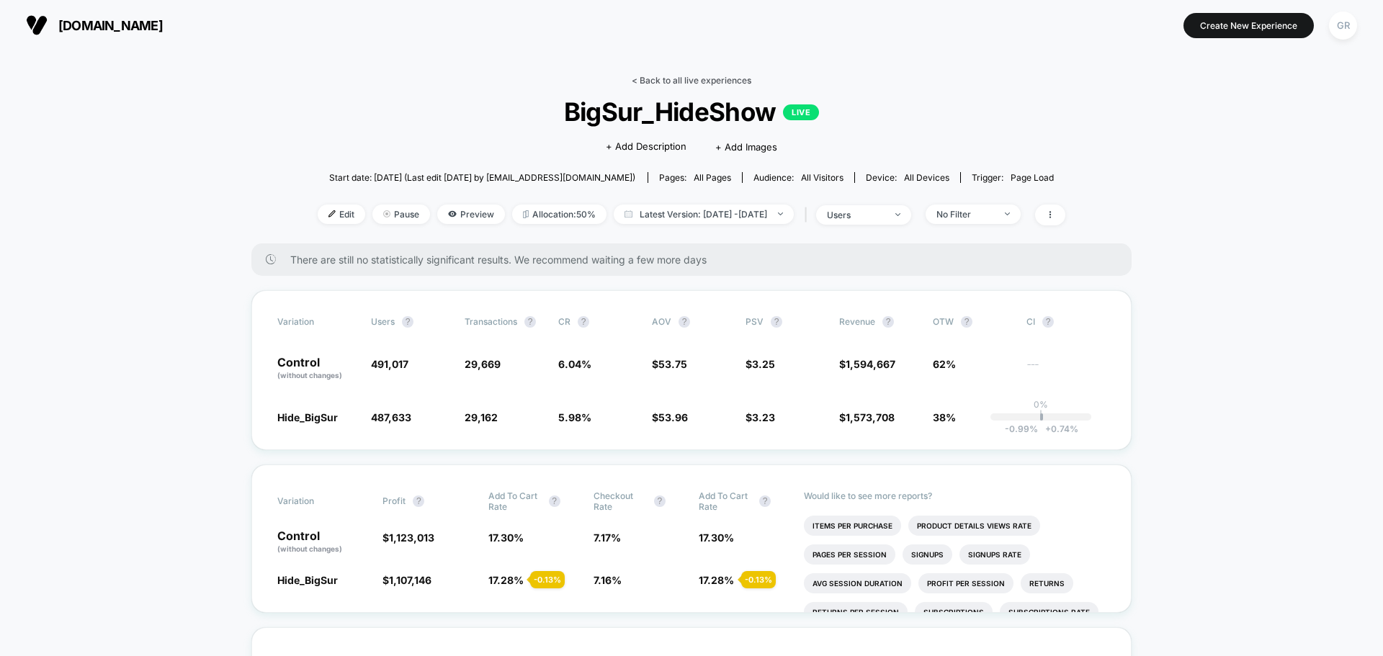
click at [699, 83] on link "< Back to all live experiences" at bounding box center [692, 80] width 120 height 11
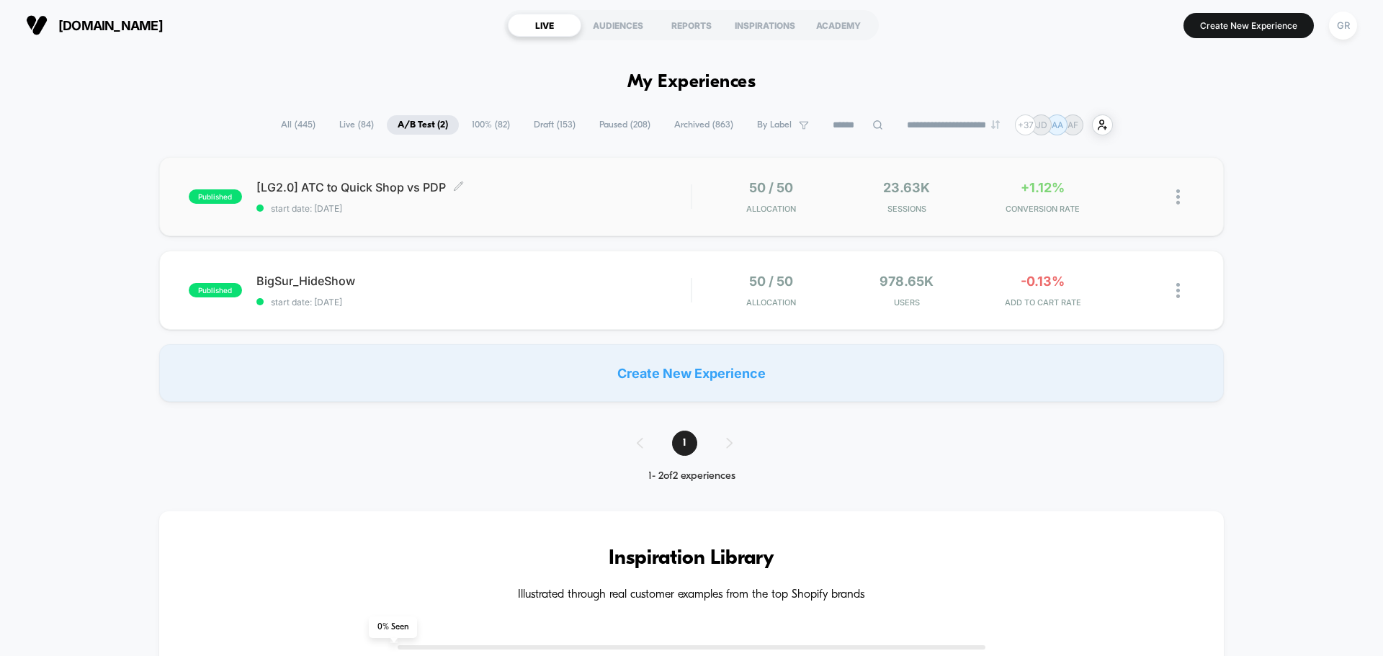
click at [520, 199] on div "[LG2.0] ATC to Quick Shop vs PDP Click to edit experience details Click to edit…" at bounding box center [473, 197] width 434 height 34
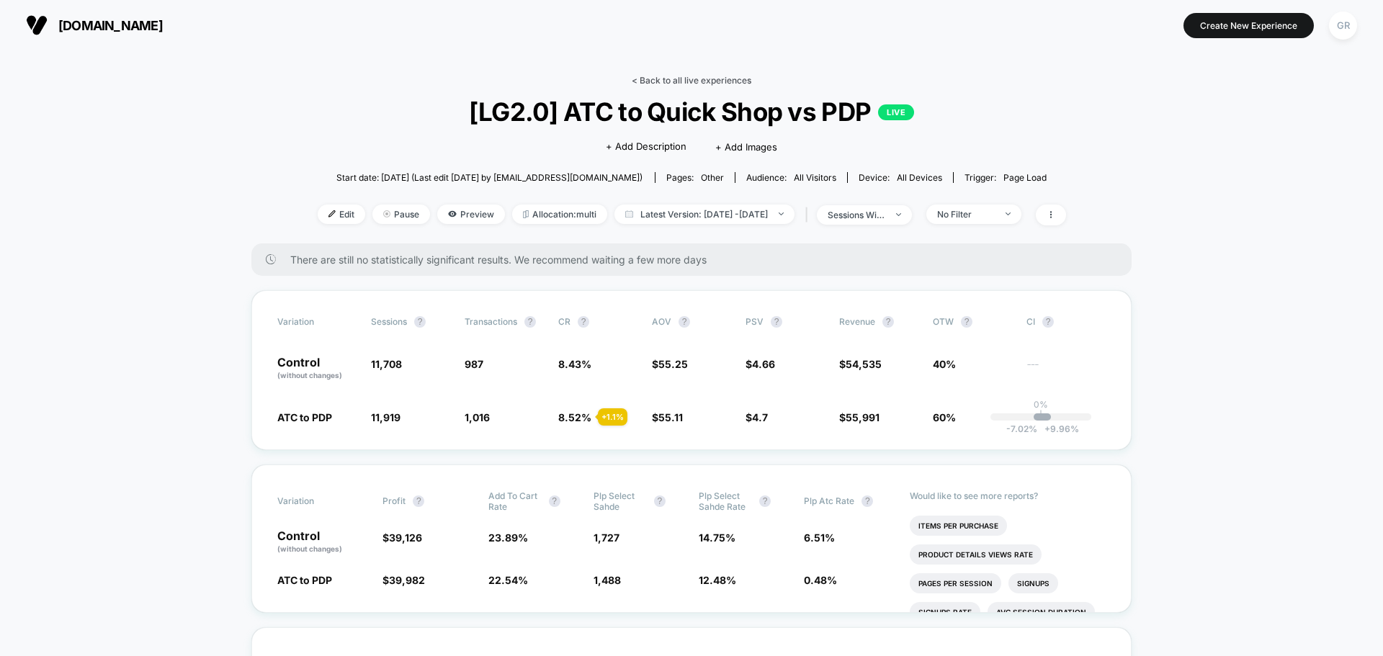
click at [681, 84] on link "< Back to all live experiences" at bounding box center [692, 80] width 120 height 11
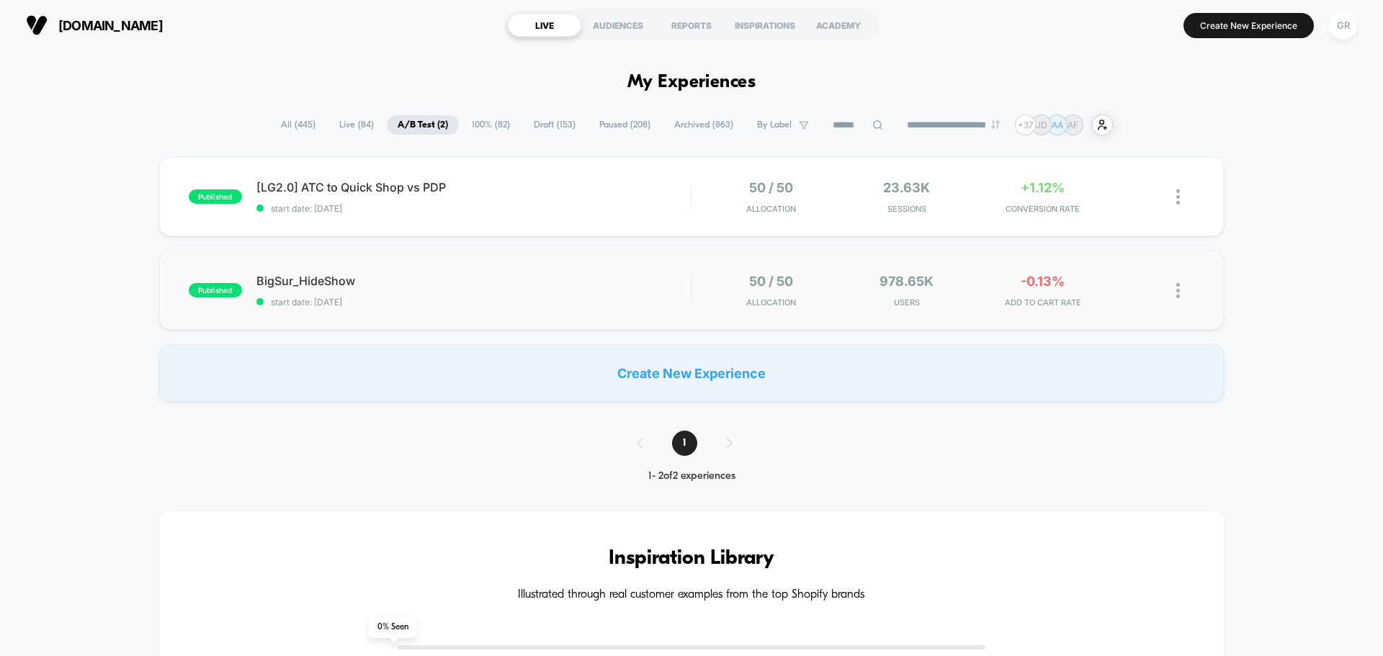
click at [385, 271] on div "published BigSur_HideShow start date: [DATE] 50 / 50 Allocation 978.65k Users -…" at bounding box center [691, 290] width 1064 height 79
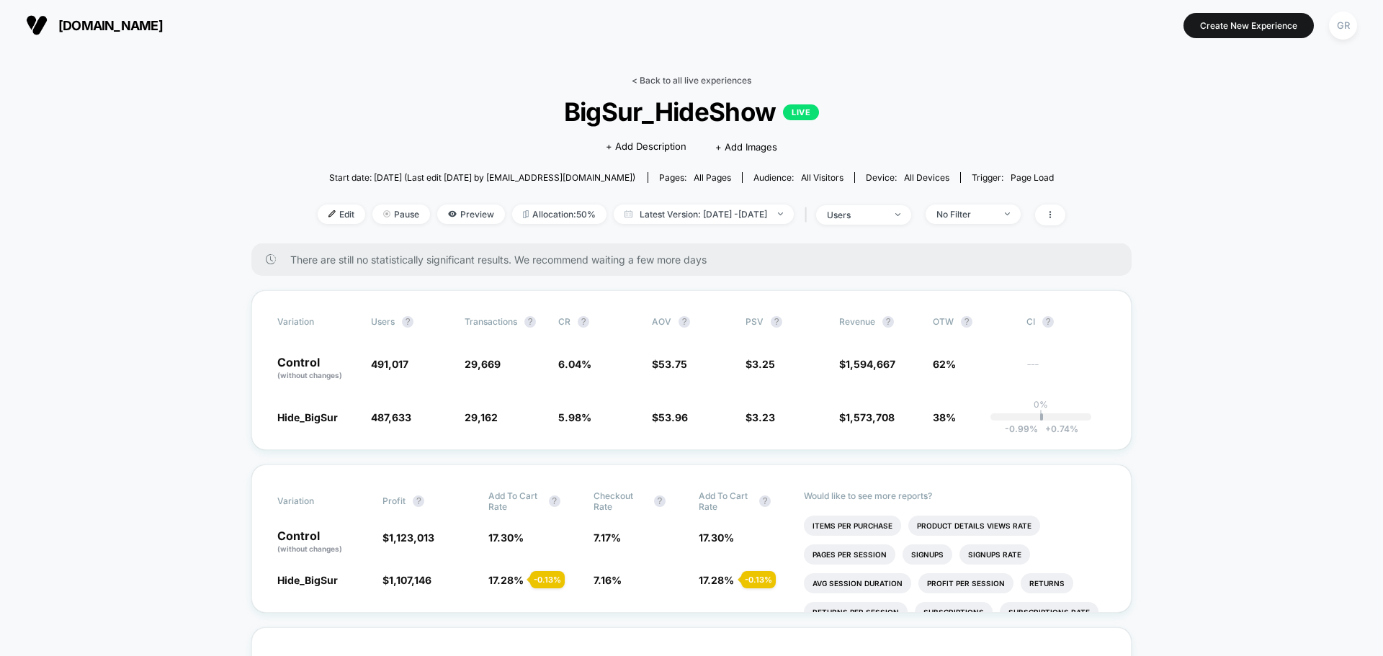
click at [686, 76] on link "< Back to all live experiences" at bounding box center [692, 80] width 120 height 11
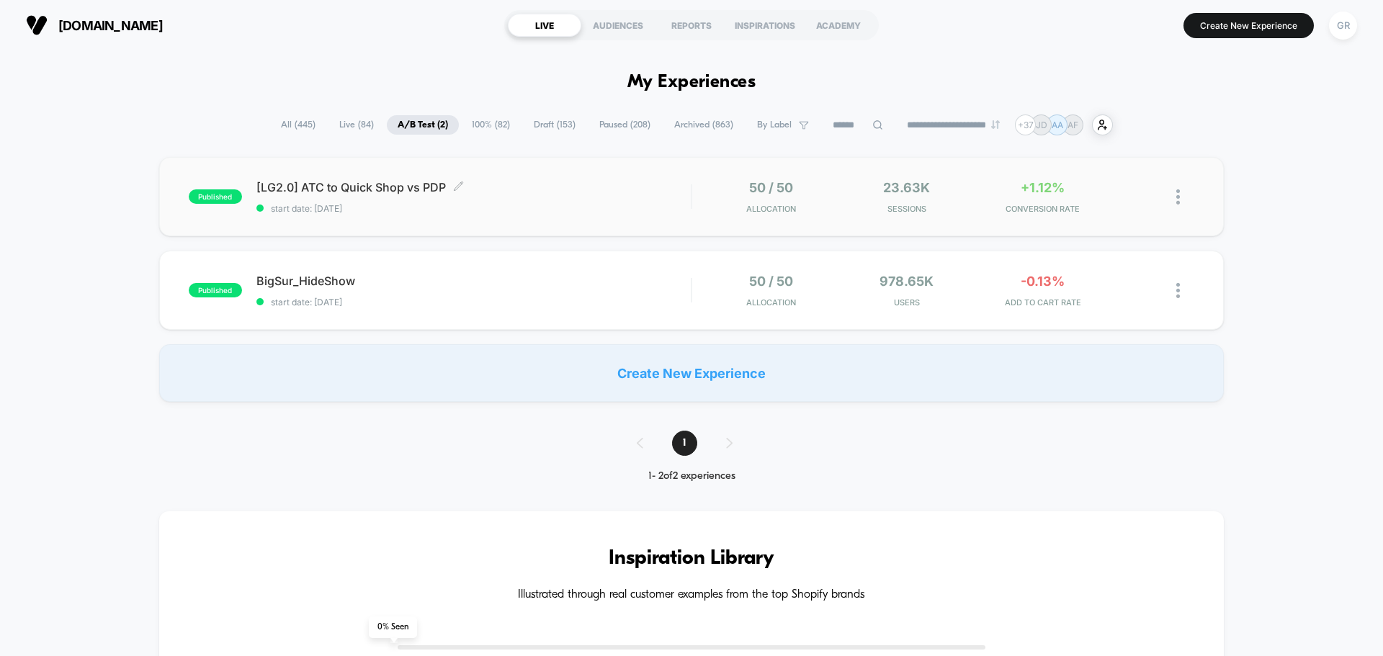
click at [407, 187] on span "[LG2.0] ATC to Quick Shop vs PDP Click to edit experience details" at bounding box center [473, 187] width 434 height 14
